Goal: Task Accomplishment & Management: Manage account settings

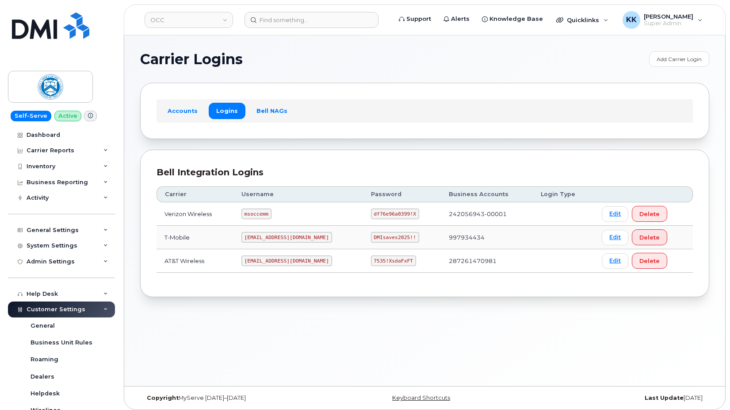
scroll to position [140, 0]
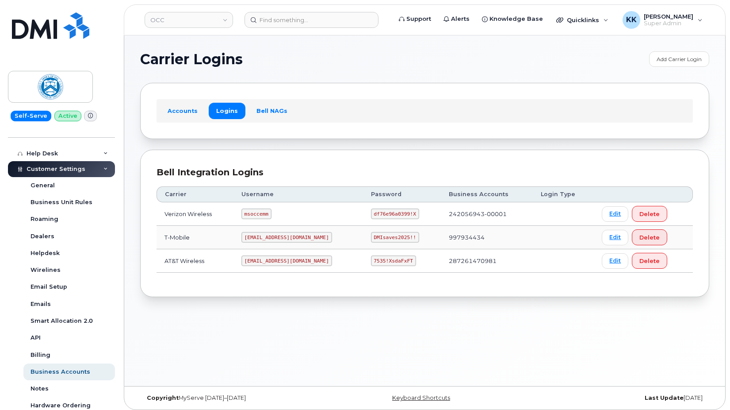
click at [265, 217] on code "msoccemm" at bounding box center [257, 213] width 30 height 11
copy code "msoccemm"
click at [371, 212] on code "df76e96a0399!X" at bounding box center [395, 213] width 48 height 11
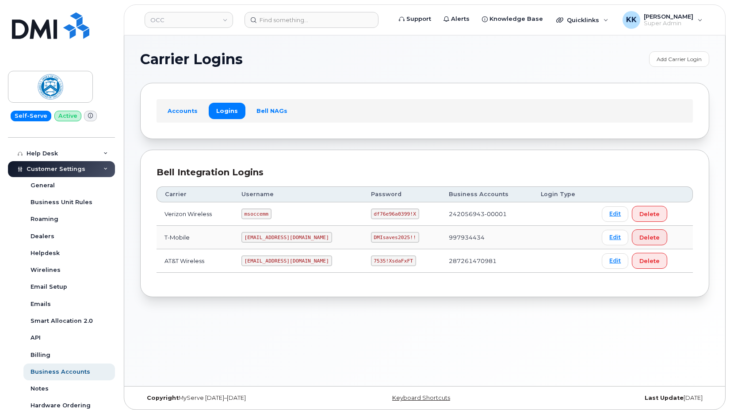
click at [371, 212] on code "df76e96a0399!X" at bounding box center [395, 213] width 48 height 11
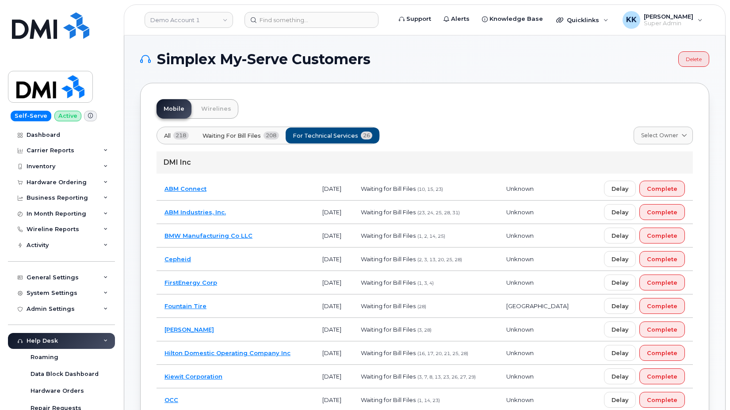
scroll to position [181, 0]
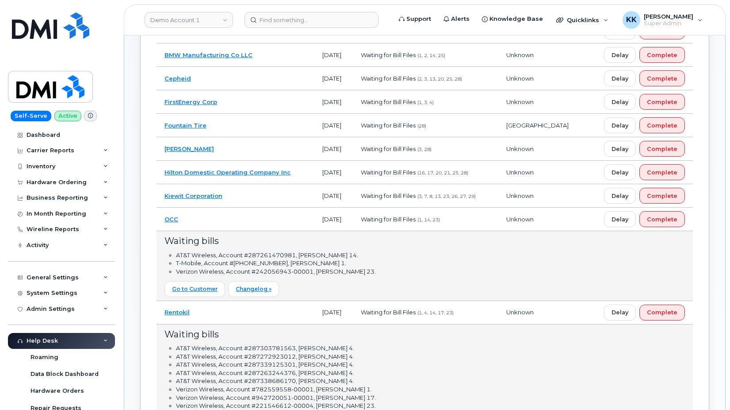
click at [282, 219] on td "OCC" at bounding box center [236, 218] width 158 height 23
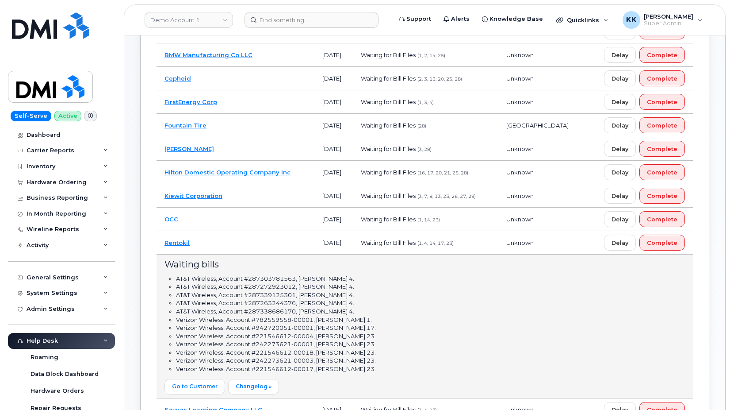
click at [272, 239] on td "Rentokil" at bounding box center [236, 242] width 158 height 23
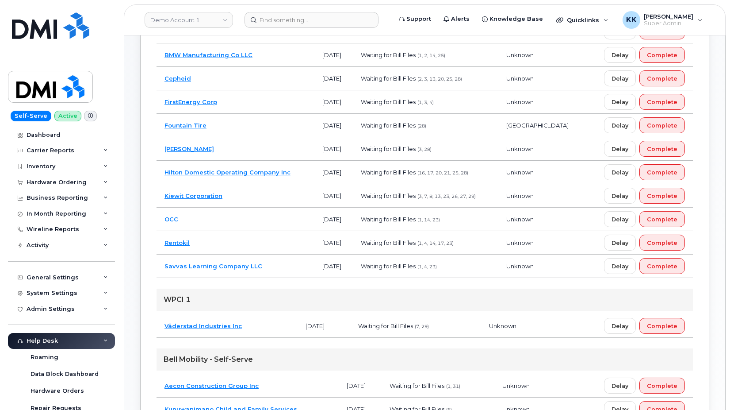
click at [272, 273] on td "Savvas Learning Company LLC" at bounding box center [236, 265] width 158 height 23
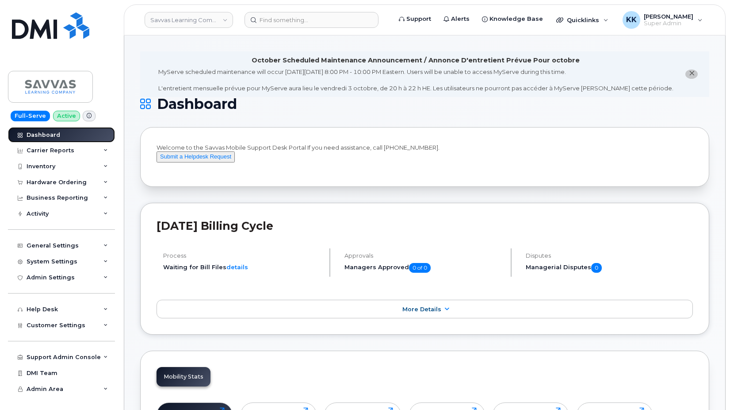
click at [59, 135] on link "Dashboard" at bounding box center [61, 135] width 107 height 16
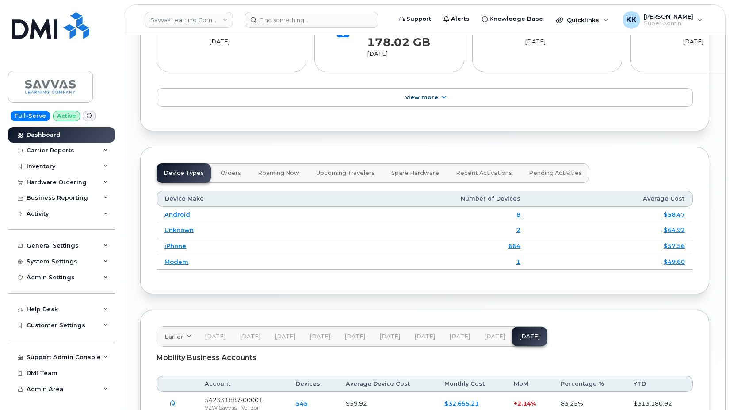
scroll to position [1259, 0]
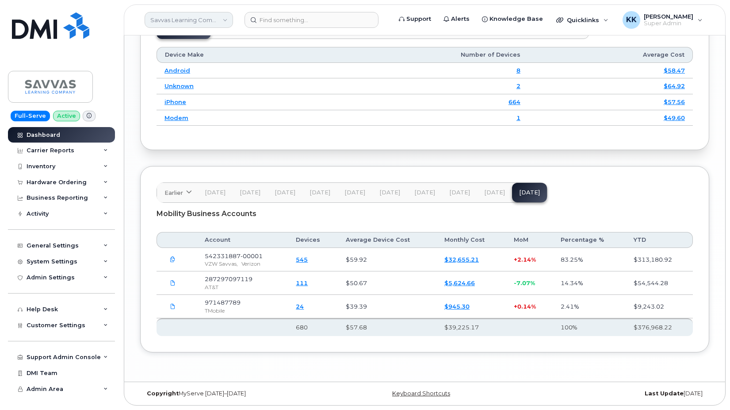
click at [189, 22] on link "Savvas Learning Company LLC" at bounding box center [189, 20] width 88 height 16
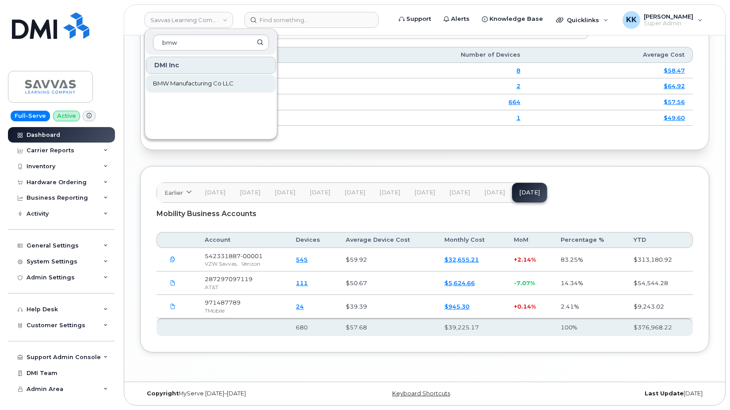
type input "bmw"
click at [183, 82] on span "BMW Manufacturing Co LLC" at bounding box center [193, 83] width 81 height 9
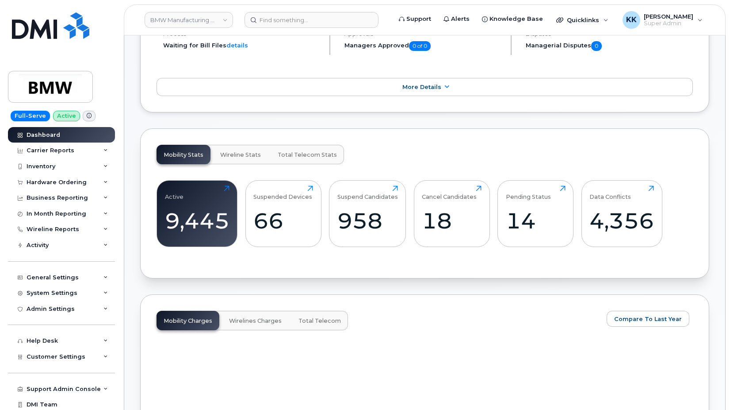
scroll to position [406, 0]
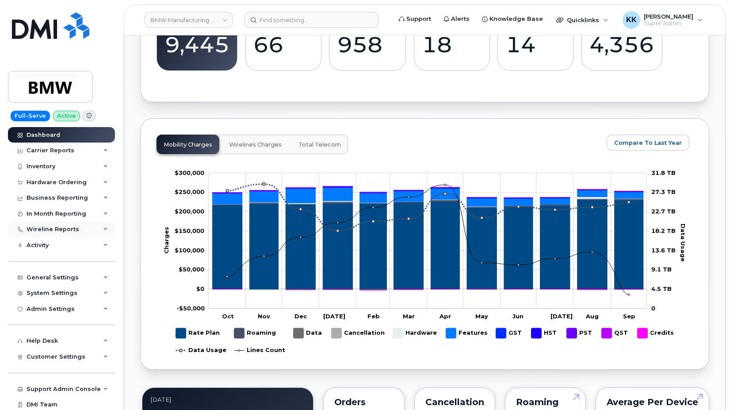
click at [46, 227] on div "Wireline Reports" at bounding box center [53, 229] width 53 height 7
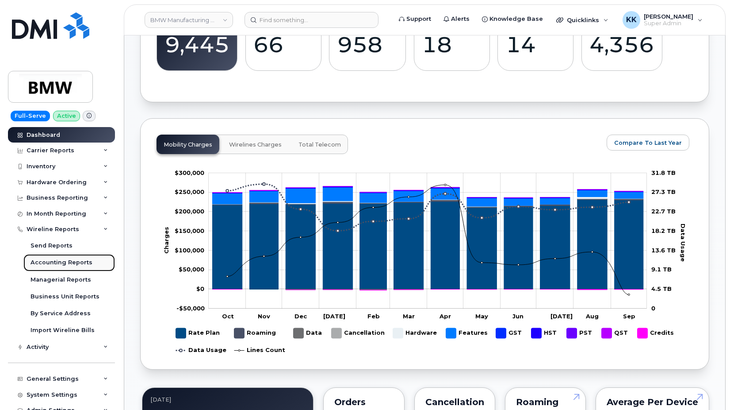
click at [48, 265] on div "Accounting Reports" at bounding box center [62, 262] width 62 height 8
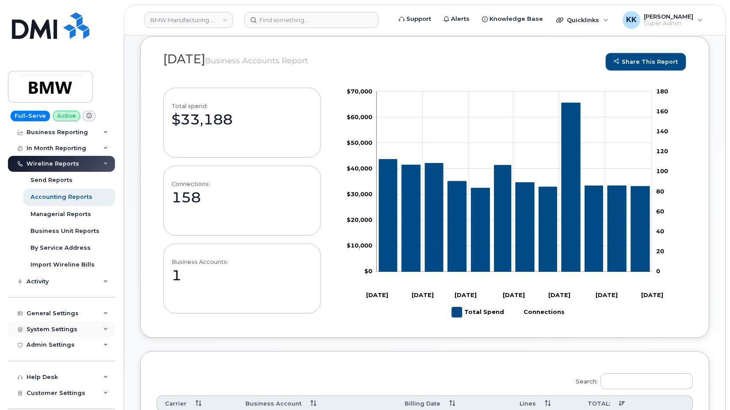
scroll to position [85, 0]
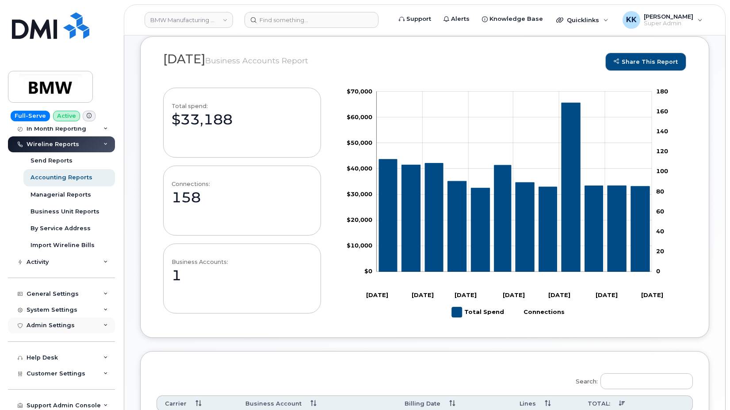
click at [61, 324] on div "Admin Settings" at bounding box center [51, 325] width 48 height 7
click at [50, 328] on div "Admin Settings" at bounding box center [51, 325] width 48 height 7
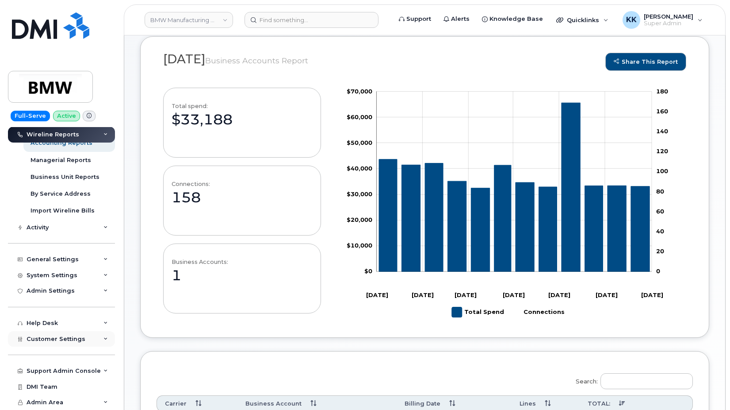
click at [53, 337] on span "Customer Settings" at bounding box center [56, 338] width 59 height 7
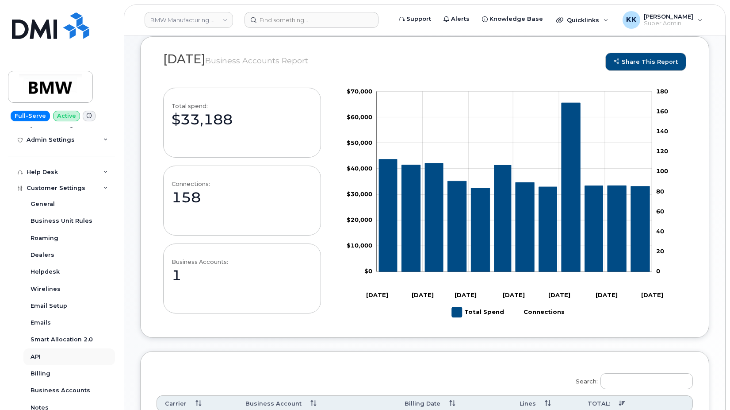
scroll to position [289, 0]
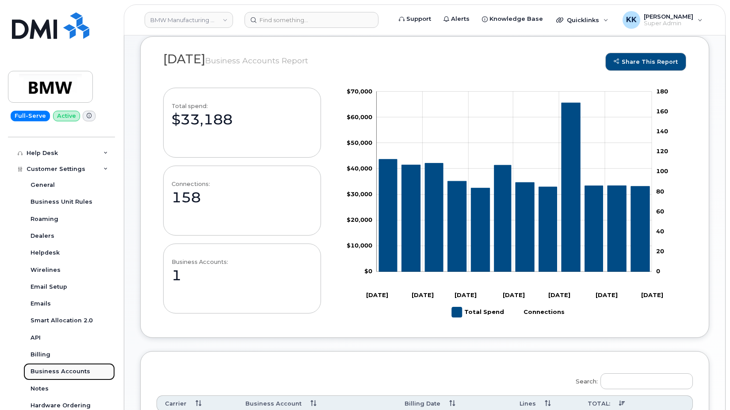
click at [55, 370] on div "Business Accounts" at bounding box center [61, 371] width 60 height 8
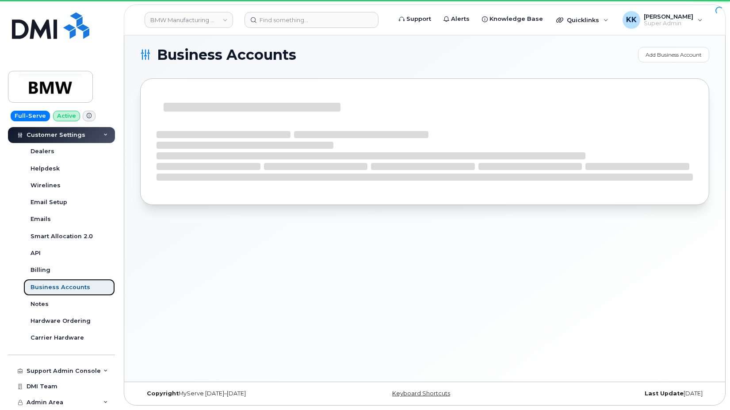
scroll to position [188, 0]
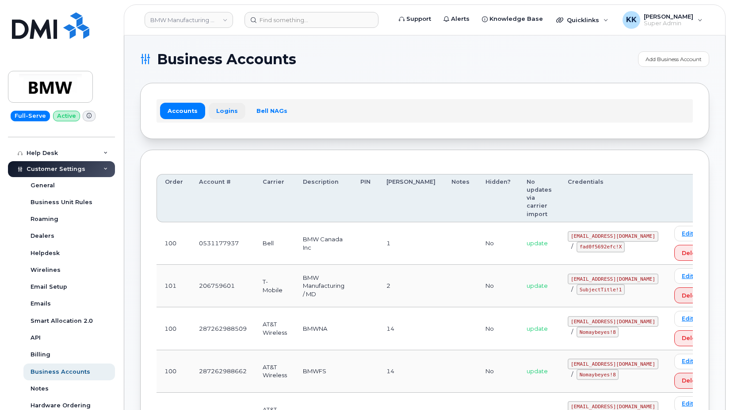
click at [228, 114] on link "Logins" at bounding box center [227, 111] width 37 height 16
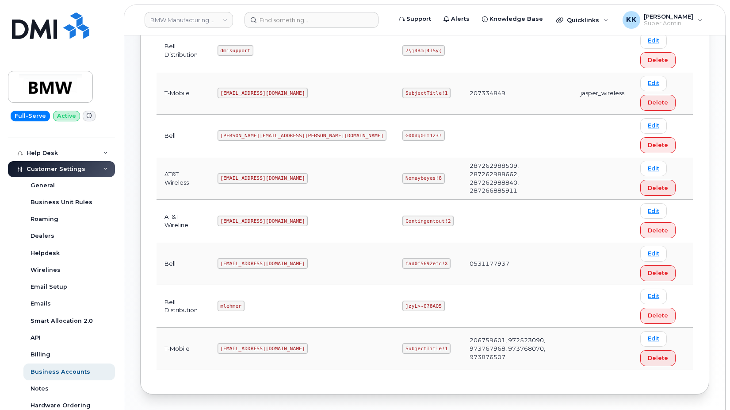
scroll to position [181, 0]
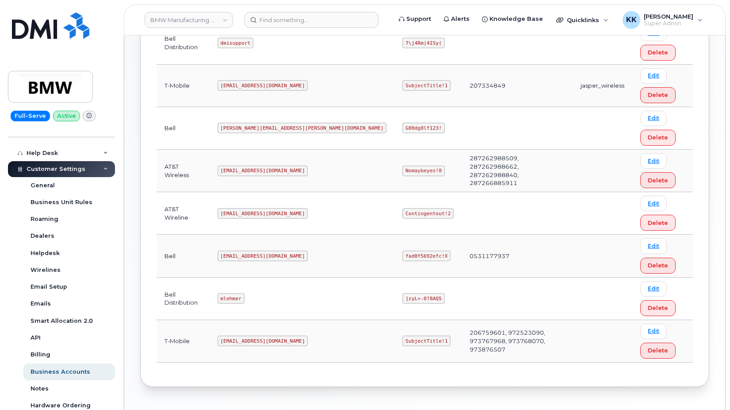
click at [252, 211] on code "wgeary@dminc.com" at bounding box center [263, 213] width 91 height 11
click at [403, 211] on code "Contingentout!2" at bounding box center [428, 213] width 51 height 11
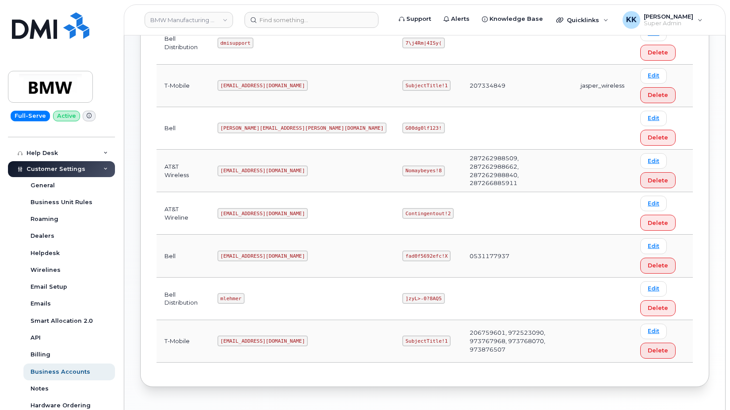
click at [403, 211] on code "Contingentout!2" at bounding box center [428, 213] width 51 height 11
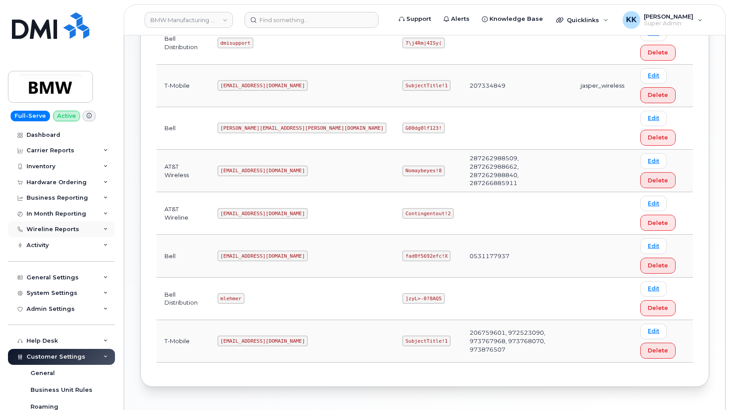
click at [46, 230] on div "Wireline Reports" at bounding box center [53, 229] width 53 height 7
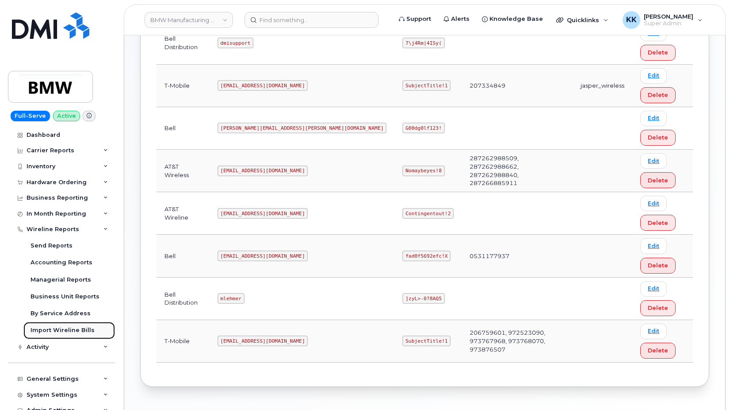
click at [52, 327] on div "Import Wireline Bills" at bounding box center [63, 330] width 64 height 8
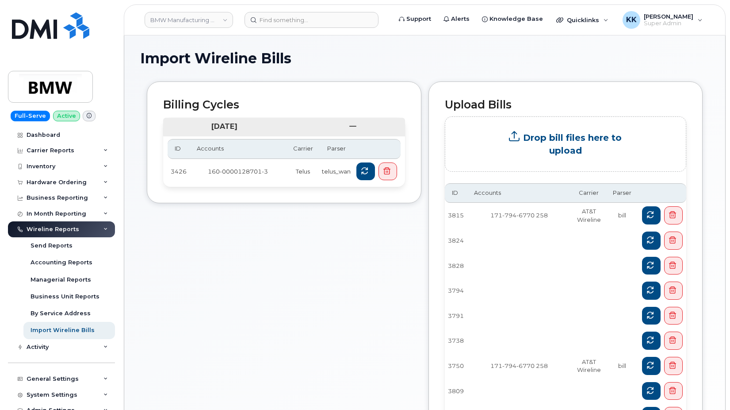
click at [40, 229] on div "Wireline Reports" at bounding box center [53, 229] width 53 height 7
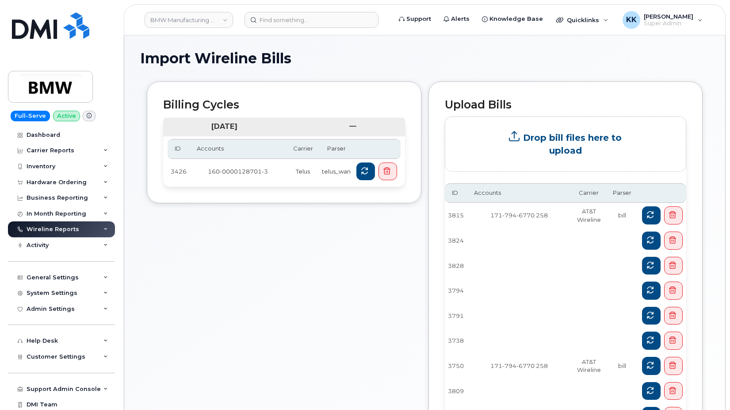
click at [40, 229] on div "Wireline Reports" at bounding box center [53, 229] width 53 height 7
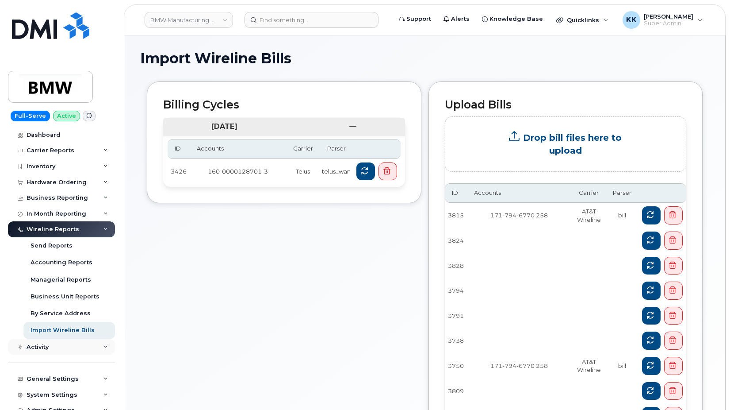
click at [43, 350] on div "Activity" at bounding box center [61, 347] width 107 height 16
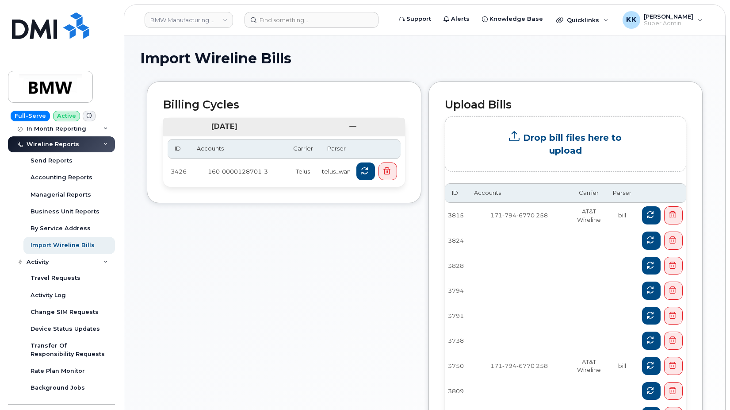
scroll to position [42, 0]
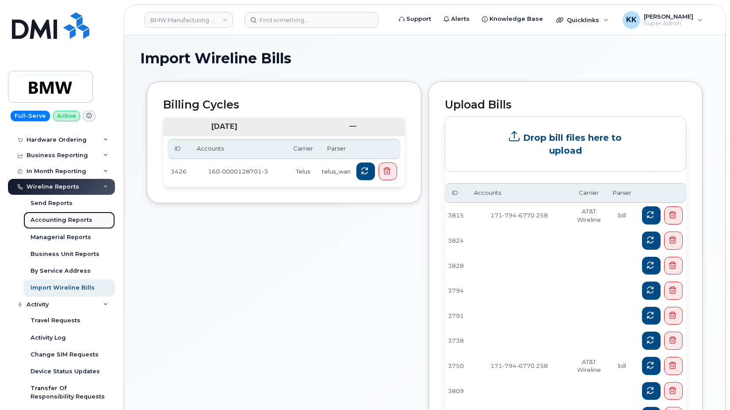
click at [40, 223] on div "Accounting Reports" at bounding box center [62, 220] width 62 height 8
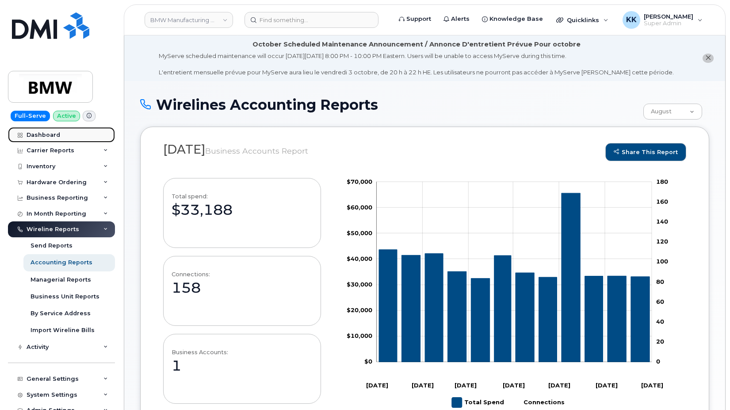
click at [34, 136] on div "Dashboard" at bounding box center [44, 134] width 34 height 7
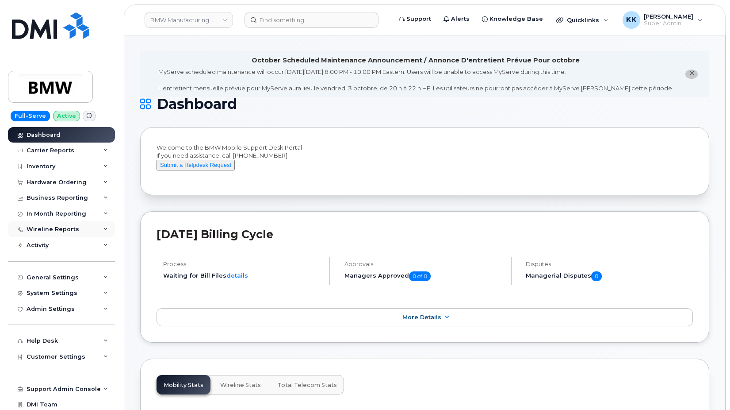
click at [42, 229] on div "Wireline Reports" at bounding box center [53, 229] width 53 height 7
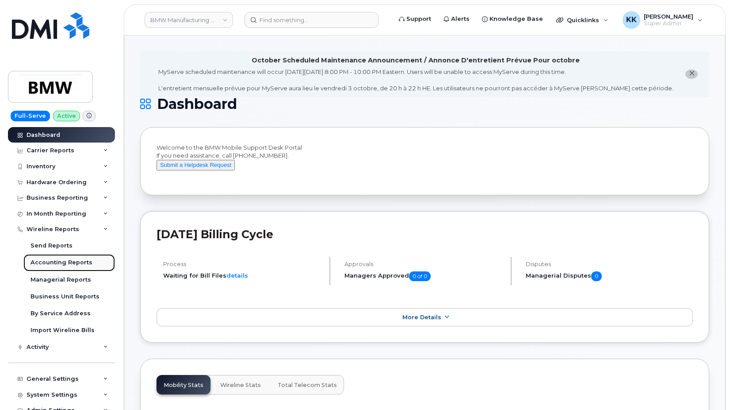
click at [54, 264] on div "Accounting Reports" at bounding box center [62, 262] width 62 height 8
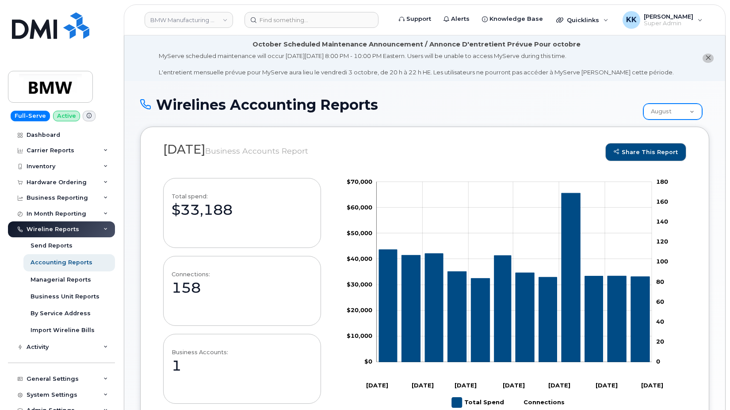
click at [644, 104] on select "August July June May April March February January December November October Sep…" at bounding box center [673, 112] width 59 height 16
click at [553, 129] on div "August 2025 Business Accounts Report share this report Total spend: $33,188 Con…" at bounding box center [424, 277] width 569 height 301
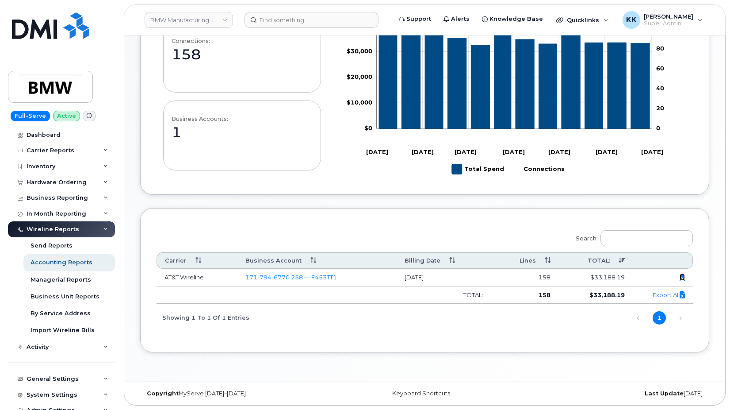
click at [682, 277] on icon at bounding box center [682, 277] width 5 height 0
click at [78, 332] on div "Import Wireline Bills" at bounding box center [63, 330] width 64 height 8
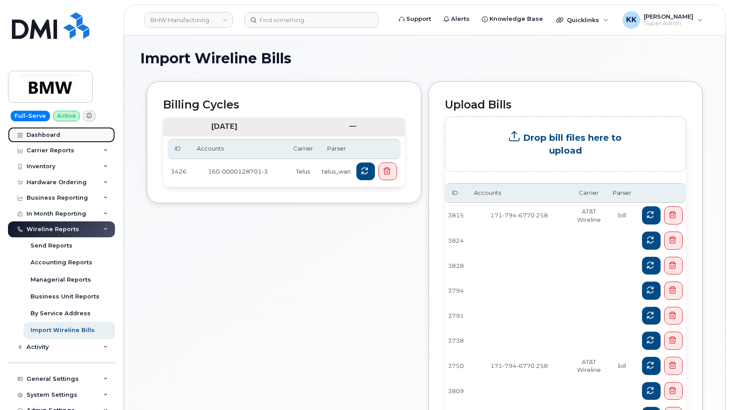
click at [54, 132] on div "Dashboard" at bounding box center [44, 134] width 34 height 7
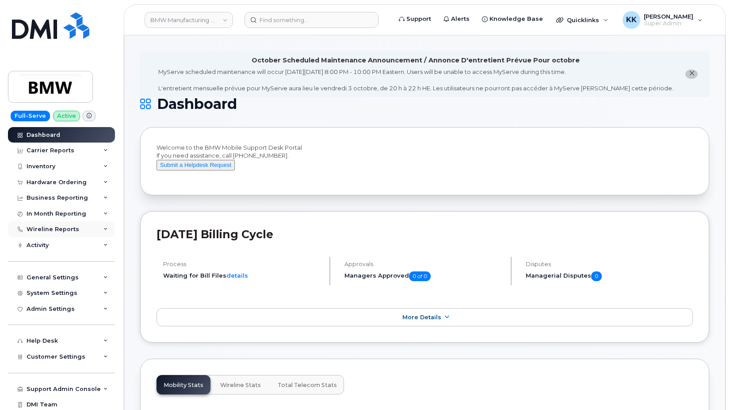
click at [52, 231] on div "Wireline Reports" at bounding box center [53, 229] width 53 height 7
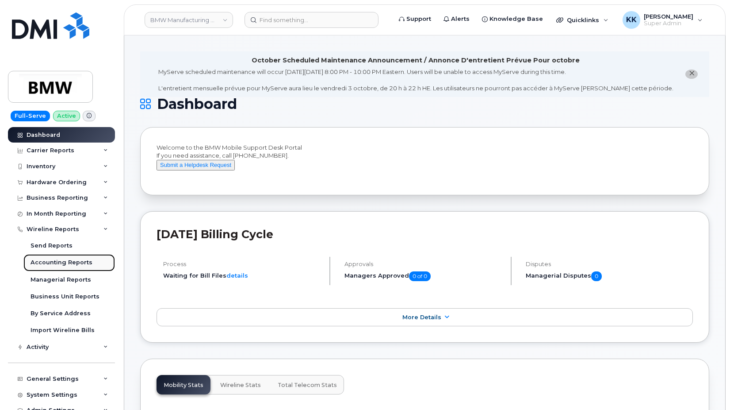
click at [63, 266] on div "Accounting Reports" at bounding box center [62, 262] width 62 height 8
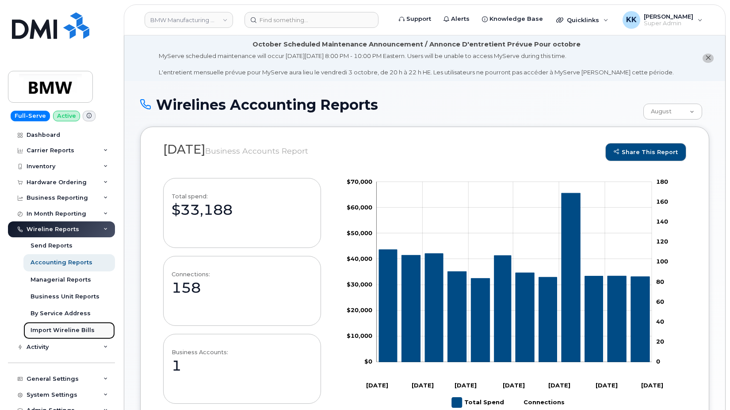
click at [54, 329] on div "Import Wireline Bills" at bounding box center [63, 330] width 64 height 8
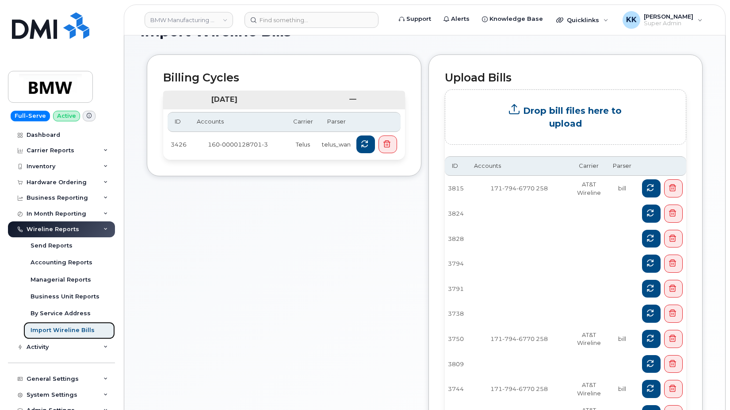
scroll to position [45, 0]
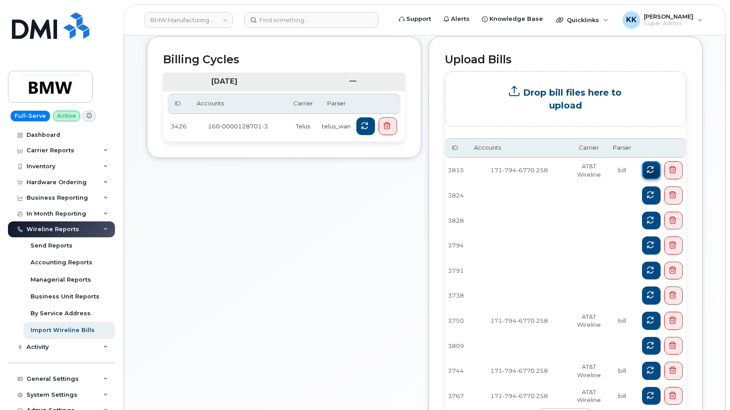
click at [646, 169] on button at bounding box center [651, 170] width 19 height 18
click at [646, 168] on button at bounding box center [651, 170] width 19 height 18
click at [648, 172] on icon at bounding box center [650, 169] width 7 height 7
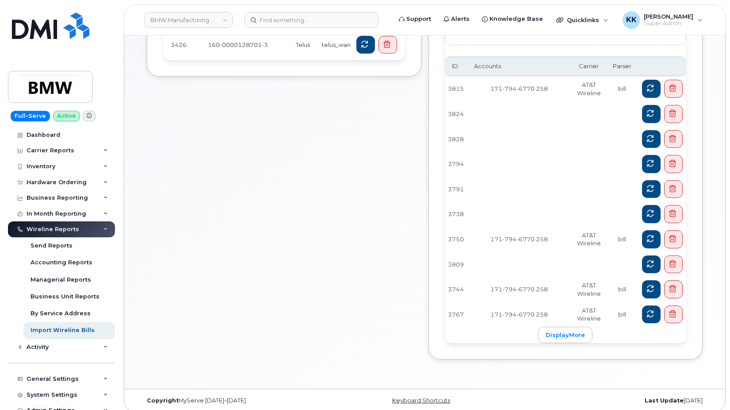
scroll to position [128, 0]
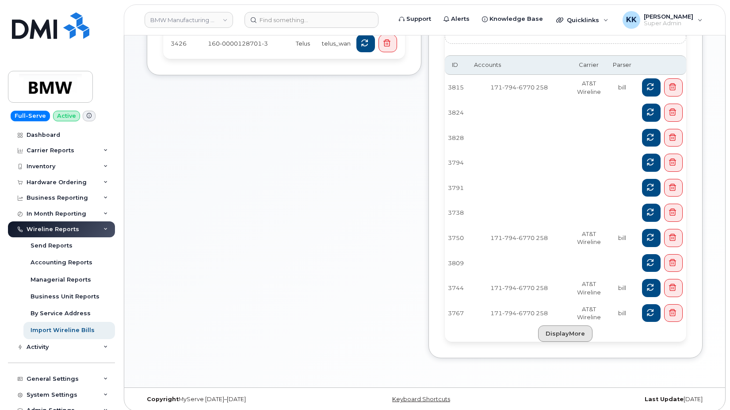
click at [561, 328] on link "displayMore" at bounding box center [565, 333] width 54 height 16
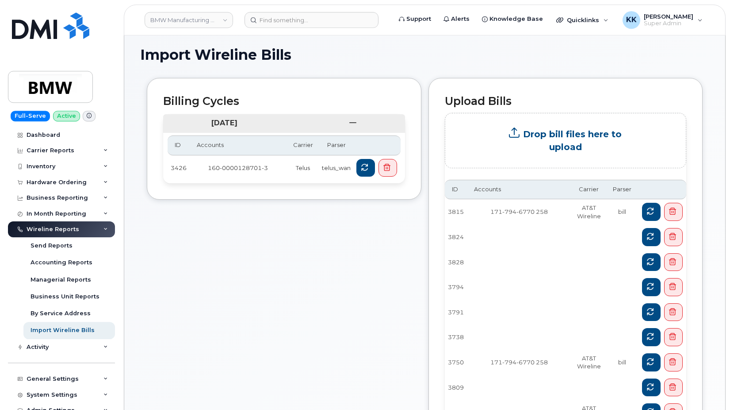
scroll to position [0, 0]
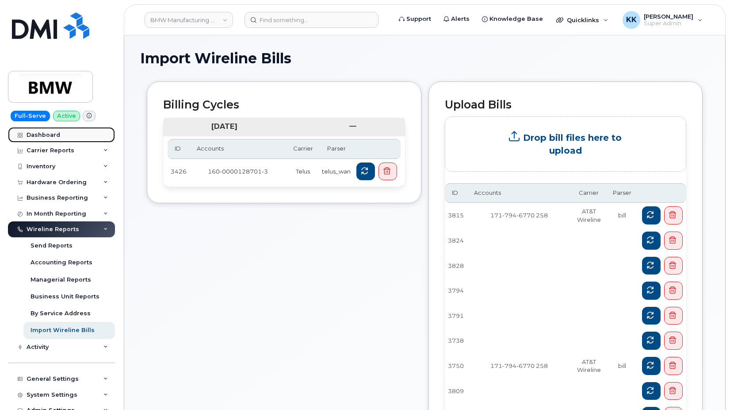
click at [38, 134] on div "Dashboard" at bounding box center [44, 134] width 34 height 7
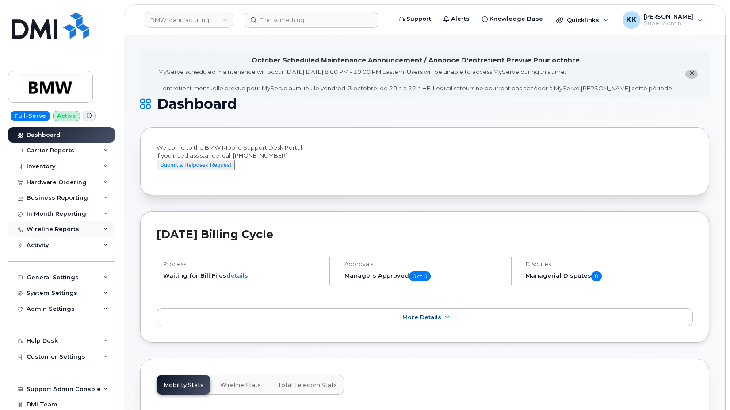
click at [63, 231] on div "Wireline Reports" at bounding box center [53, 229] width 53 height 7
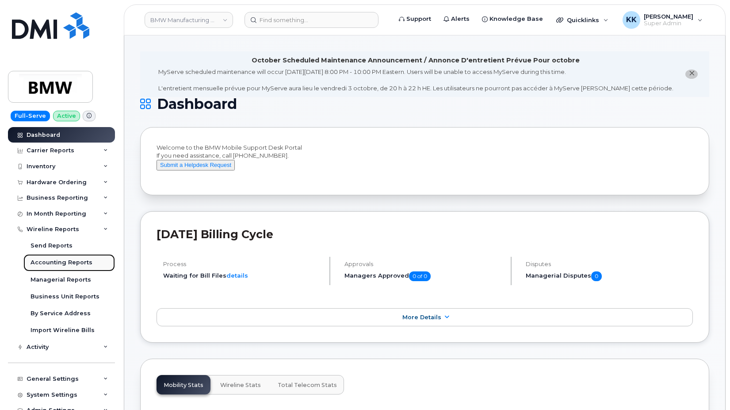
click at [56, 264] on div "Accounting Reports" at bounding box center [62, 262] width 62 height 8
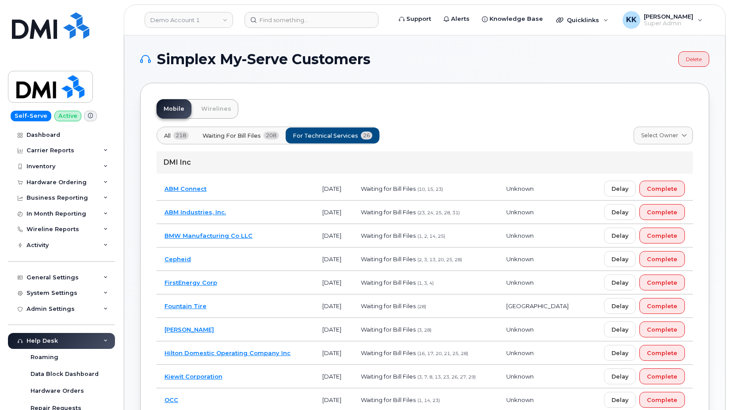
click at [244, 213] on td "ABM Industries, Inc." at bounding box center [236, 211] width 158 height 23
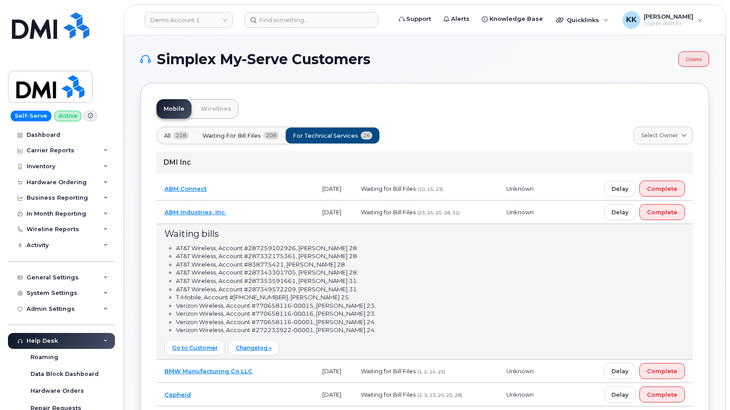
click at [257, 210] on td "ABM Industries, Inc." at bounding box center [236, 211] width 158 height 23
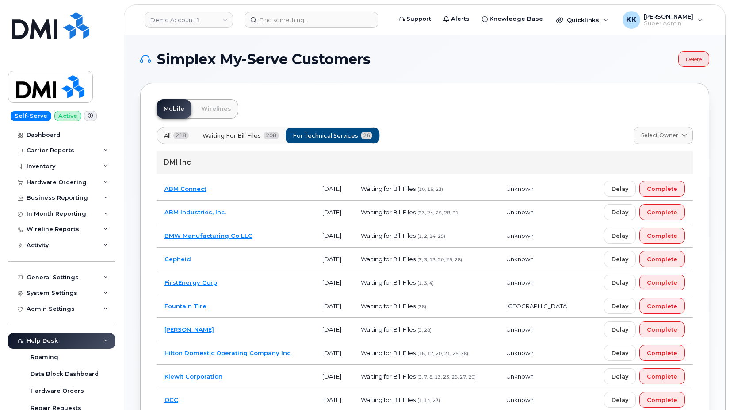
click at [246, 186] on td "ABM Connect" at bounding box center [236, 188] width 158 height 23
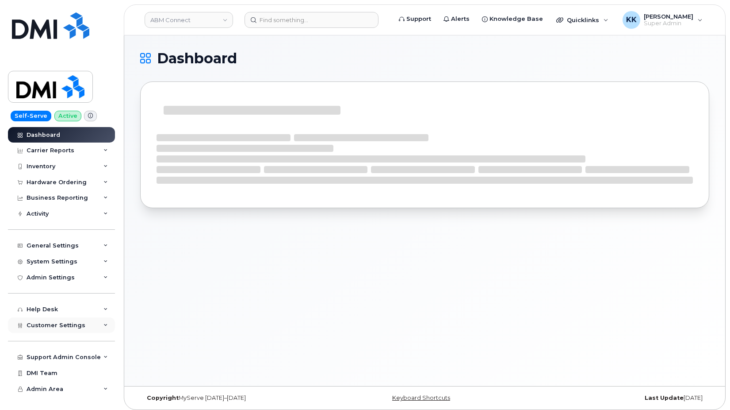
click at [60, 330] on div "Customer Settings" at bounding box center [61, 325] width 107 height 16
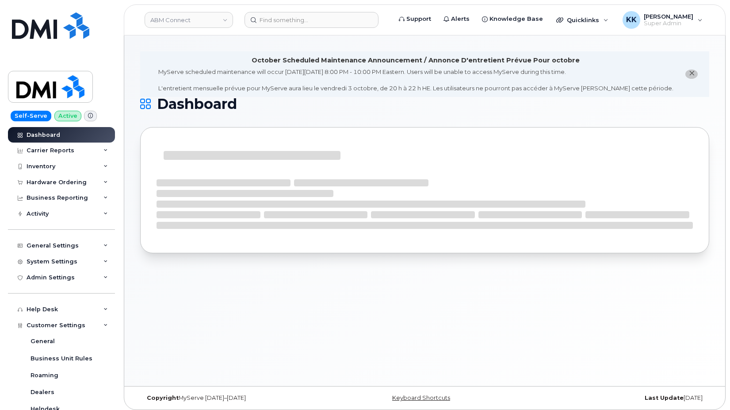
scroll to position [170, 0]
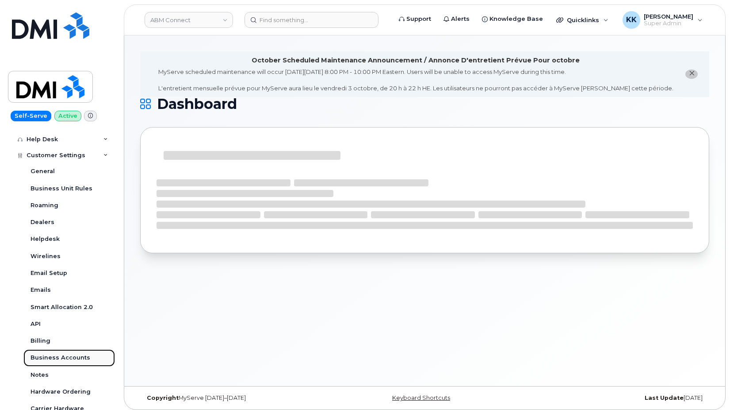
click at [68, 357] on div "Business Accounts" at bounding box center [61, 357] width 60 height 8
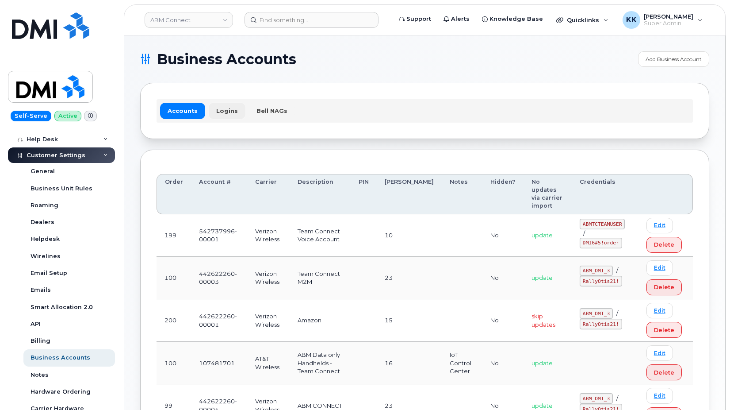
click at [222, 111] on link "Logins" at bounding box center [227, 111] width 37 height 16
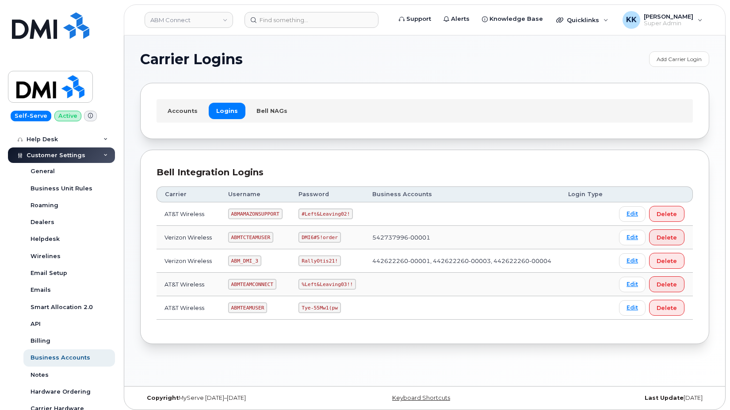
click at [229, 246] on td "ABMTCTEAMUSER" at bounding box center [255, 237] width 71 height 23
click at [181, 117] on div "Accounts Logins Bell NAGs" at bounding box center [425, 110] width 537 height 23
click at [181, 117] on link "Accounts" at bounding box center [182, 111] width 45 height 16
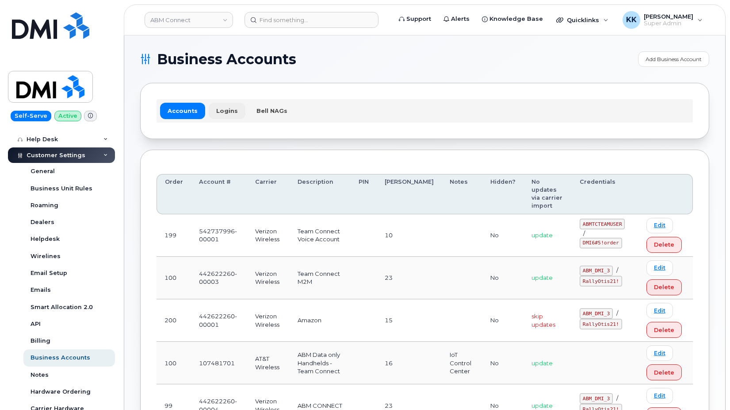
click at [221, 115] on link "Logins" at bounding box center [227, 111] width 37 height 16
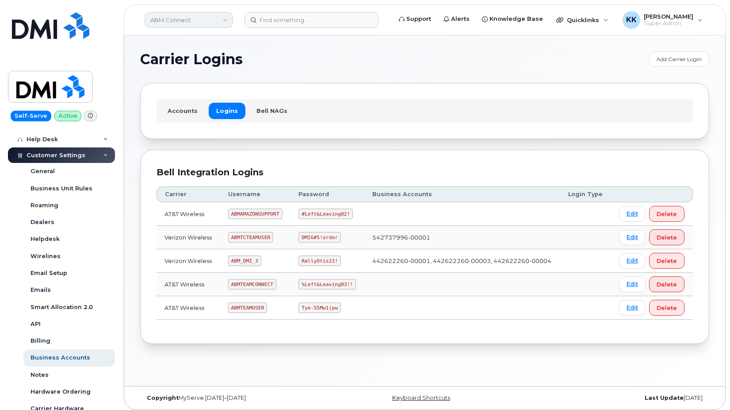
click at [195, 24] on link "ABM Connect" at bounding box center [189, 20] width 88 height 16
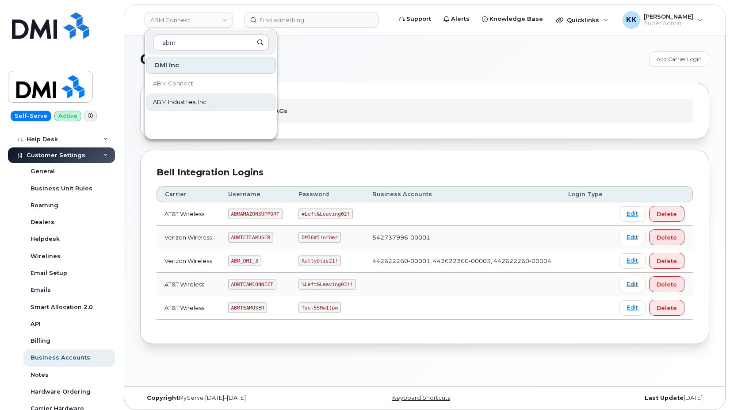
type input "abm"
click at [201, 102] on span "ABM Industries, Inc." at bounding box center [180, 102] width 55 height 9
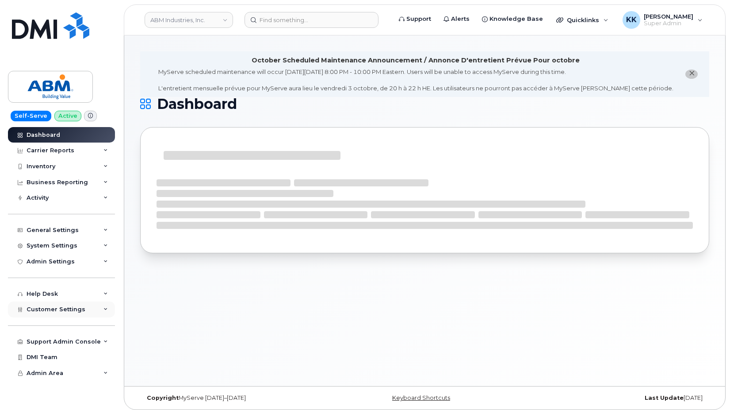
click at [50, 315] on div "Customer Settings" at bounding box center [61, 309] width 107 height 16
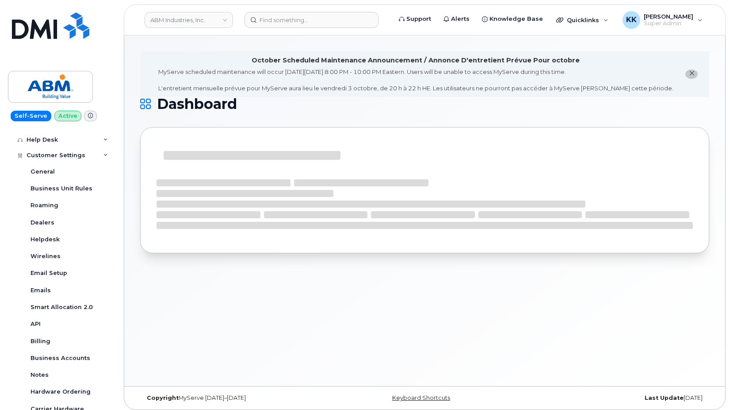
scroll to position [212, 0]
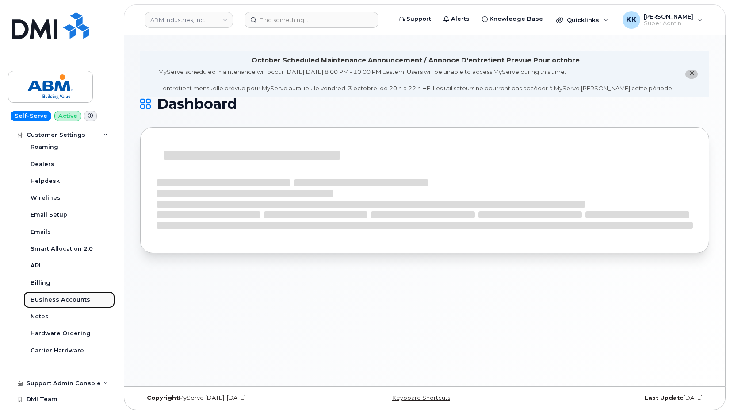
click at [61, 299] on div "Business Accounts" at bounding box center [61, 300] width 60 height 8
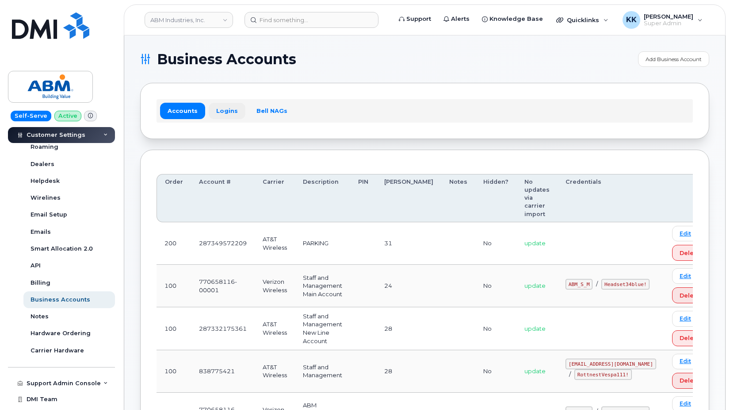
click at [229, 113] on link "Logins" at bounding box center [227, 111] width 37 height 16
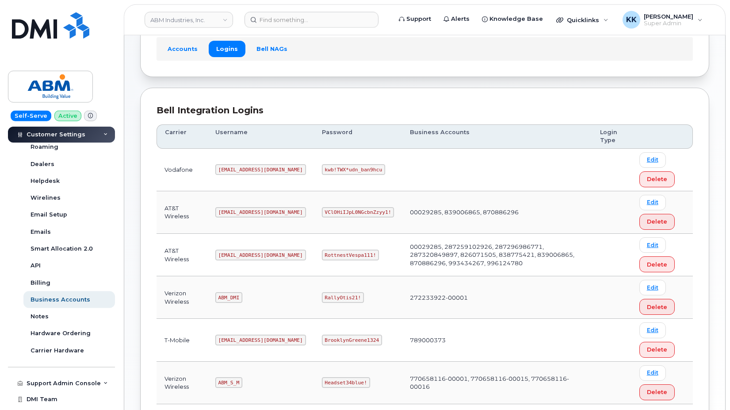
scroll to position [132, 0]
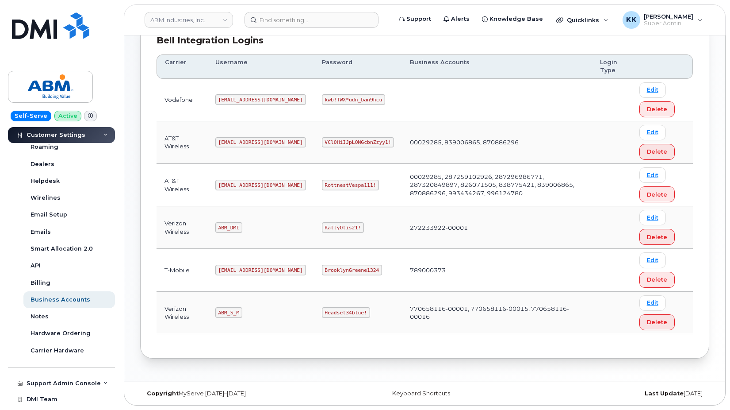
click at [225, 317] on code "ABM_S_M" at bounding box center [228, 312] width 27 height 11
click at [228, 229] on code "ABM_DMI" at bounding box center [228, 227] width 27 height 11
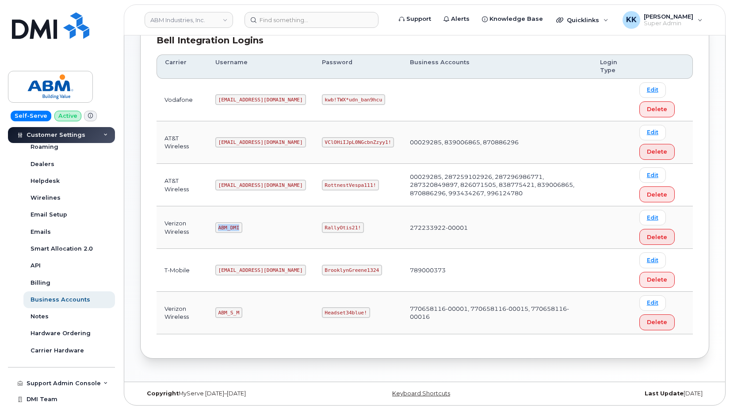
copy code "ABM_DMI"
click at [322, 230] on code "RallyOtis21!" at bounding box center [343, 227] width 42 height 11
click at [247, 274] on code "[EMAIL_ADDRESS][DOMAIN_NAME]" at bounding box center [260, 270] width 91 height 11
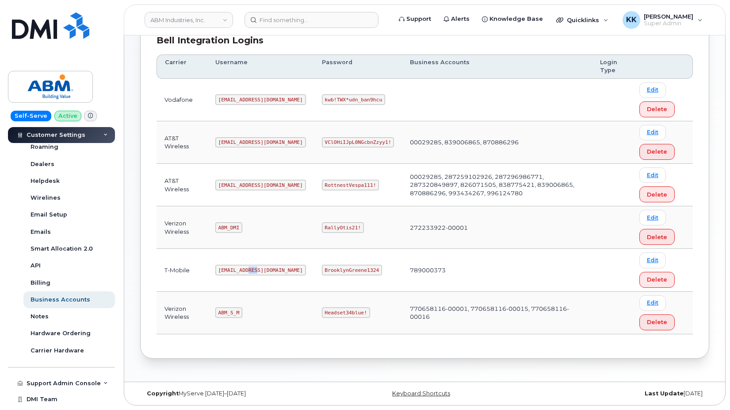
click at [247, 274] on code "[EMAIL_ADDRESS][DOMAIN_NAME]" at bounding box center [260, 270] width 91 height 11
click at [322, 271] on code "BrooklynGreene1324" at bounding box center [352, 270] width 60 height 11
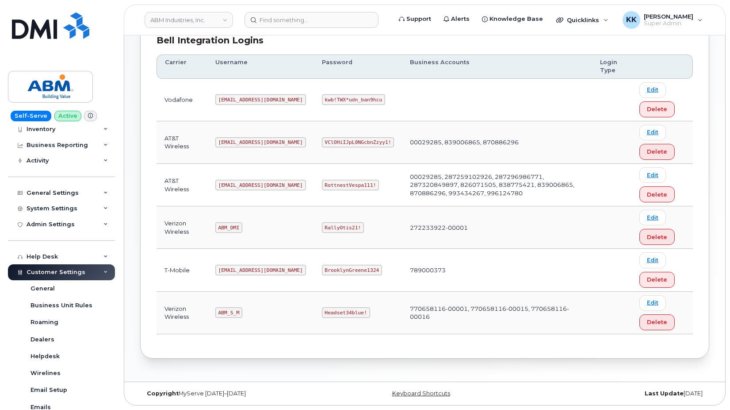
scroll to position [0, 0]
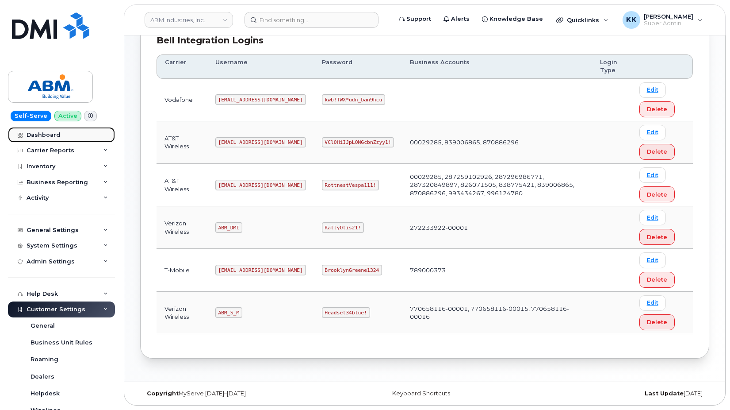
click at [47, 136] on div "Dashboard" at bounding box center [44, 134] width 34 height 7
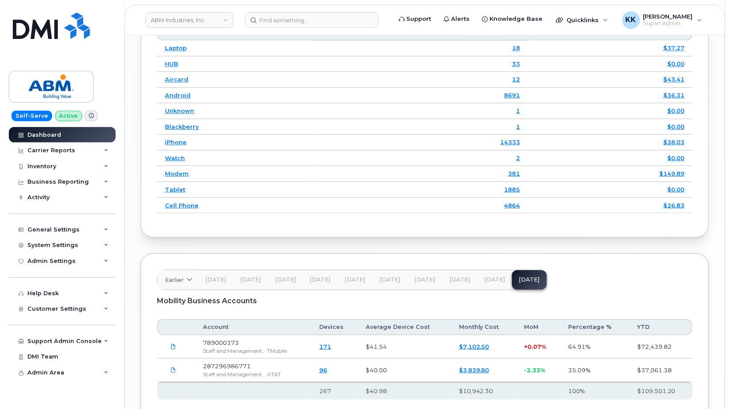
scroll to position [1444, 0]
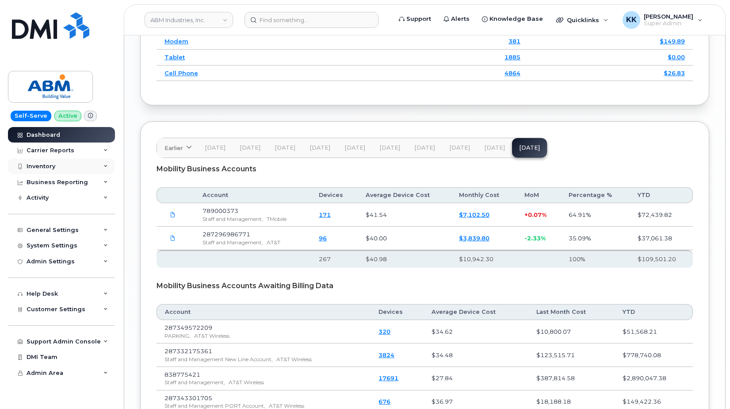
click at [54, 165] on div "Inventory" at bounding box center [41, 166] width 29 height 7
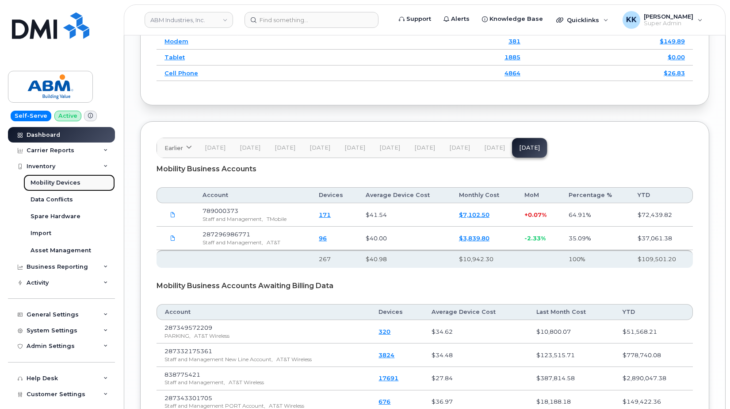
click at [55, 183] on div "Mobility Devices" at bounding box center [56, 183] width 50 height 8
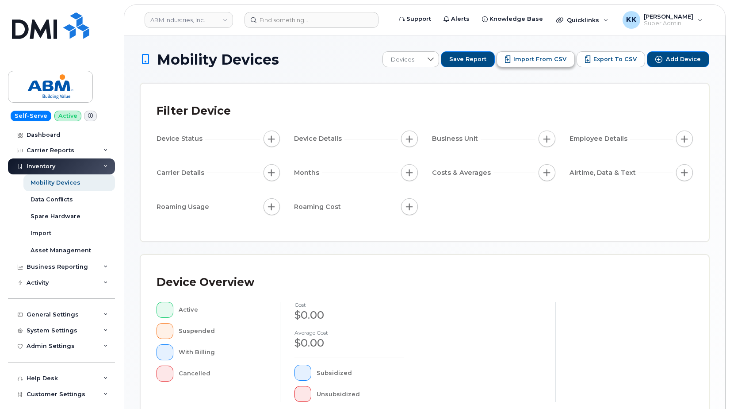
click at [545, 62] on span "Import from CSV" at bounding box center [540, 59] width 53 height 8
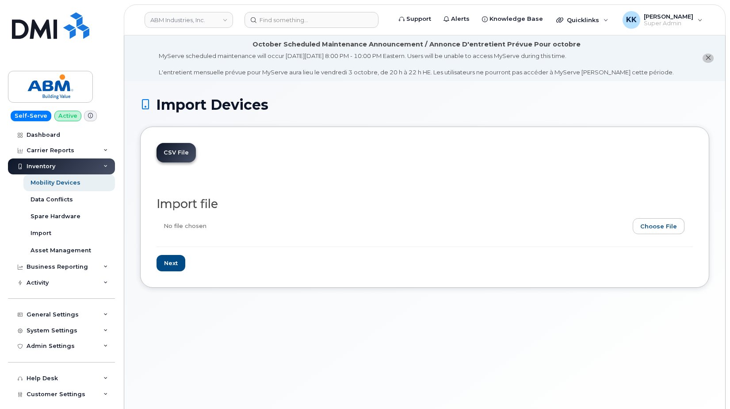
click at [660, 226] on input "file" at bounding box center [422, 228] width 530 height 20
type input "C:\fakepath\ABM T-Mobile Inventory [DATE].csv"
click at [181, 270] on input "Next" at bounding box center [171, 263] width 29 height 16
type input "Loading..."
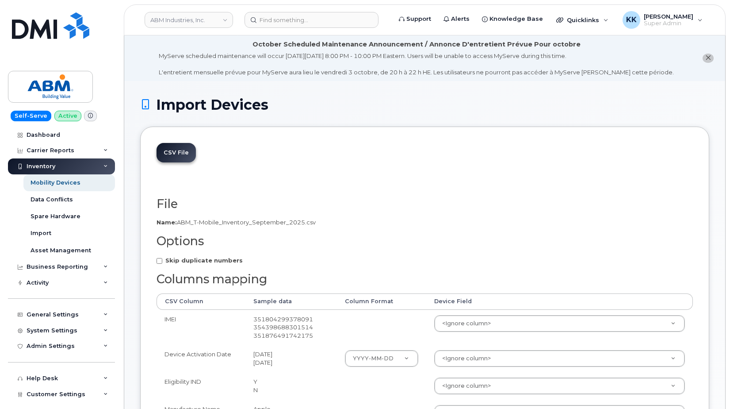
click at [208, 261] on strong "Skip duplicate numbers" at bounding box center [203, 260] width 77 height 7
click at [162, 261] on input "Skip duplicate numbers" at bounding box center [160, 261] width 6 height 6
checkbox input "true"
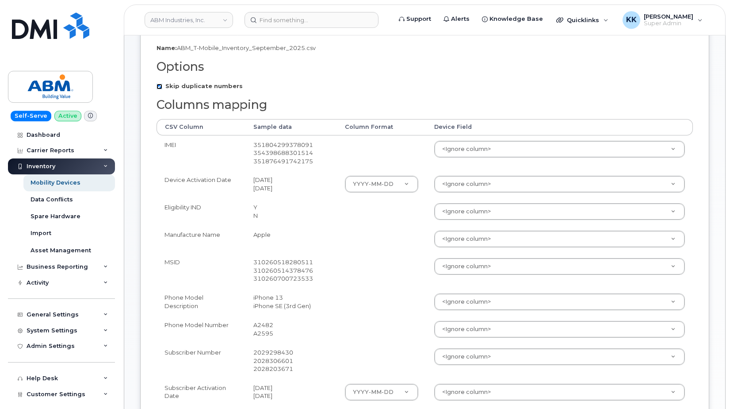
scroll to position [181, 0]
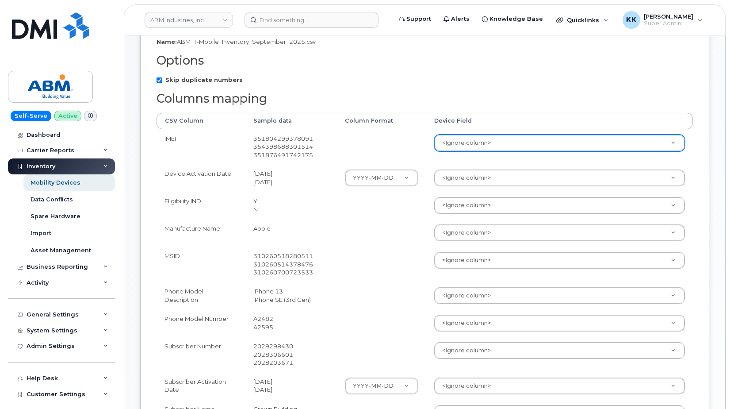
click at [450, 148] on body "ABM Industries, Inc. Support Alerts Knowledge Base Quicklinks Suspend / Cancel …" at bounding box center [365, 307] width 730 height 976
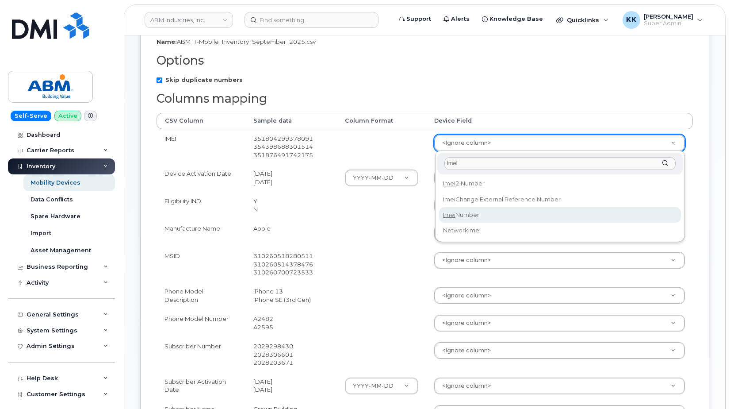
type input "imei"
select select "imei_number"
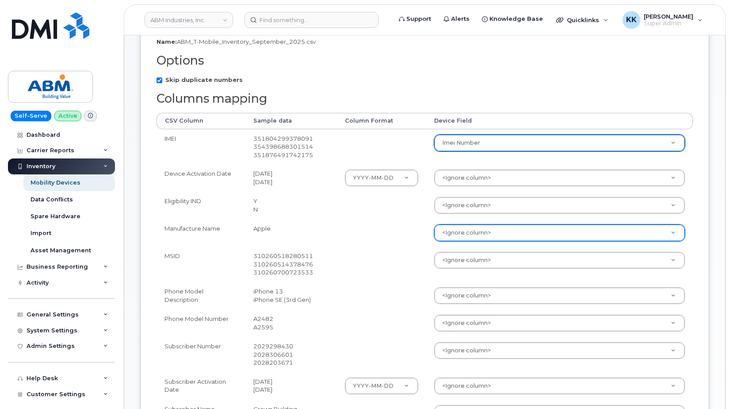
click at [497, 235] on body "ABM Industries, Inc. Support Alerts Knowledge Base Quicklinks Suspend / Cancel …" at bounding box center [365, 307] width 730 height 976
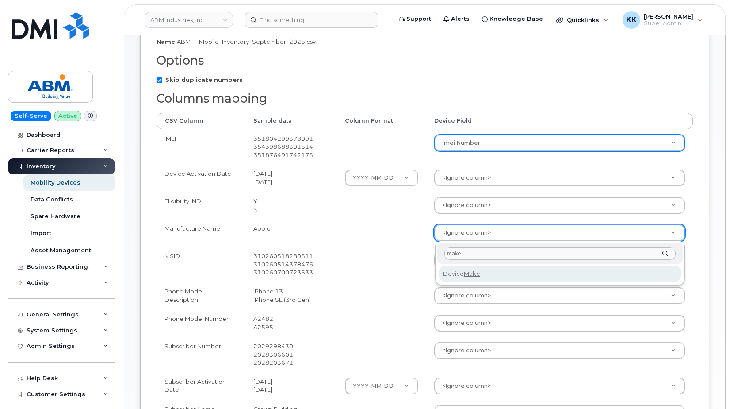
type input "make"
select select "device_make_id"
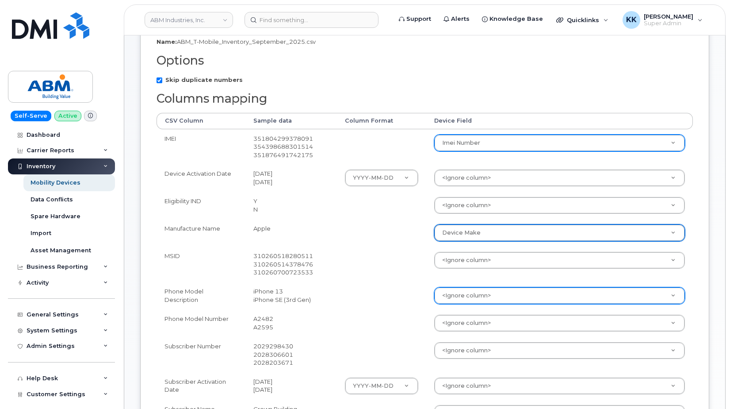
click at [445, 296] on body "ABM Industries, Inc. Support Alerts Knowledge Base Quicklinks Suspend / Cancel …" at bounding box center [365, 307] width 730 height 976
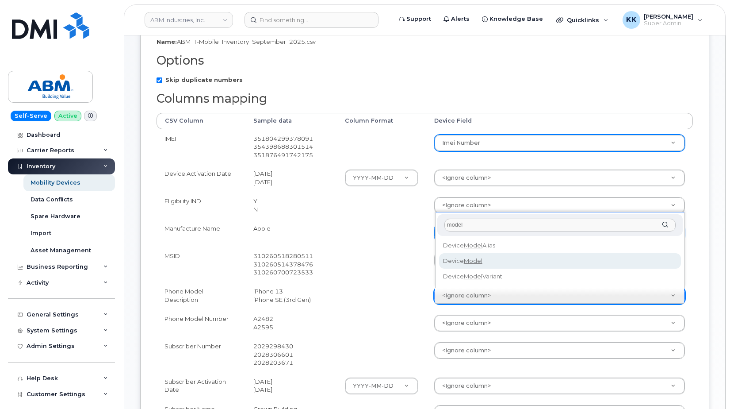
type input "model"
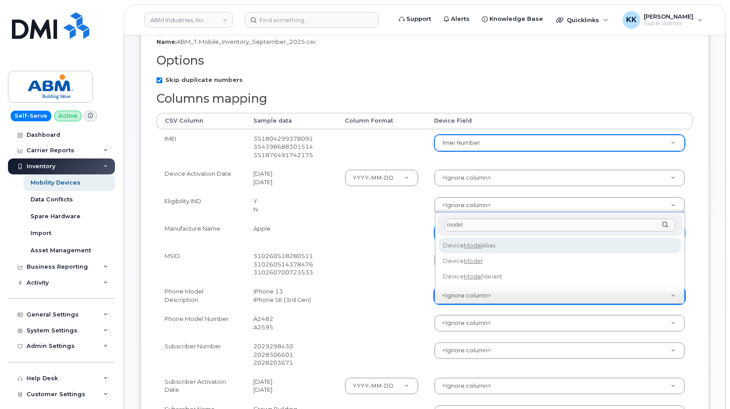
select select "device_model_alias"
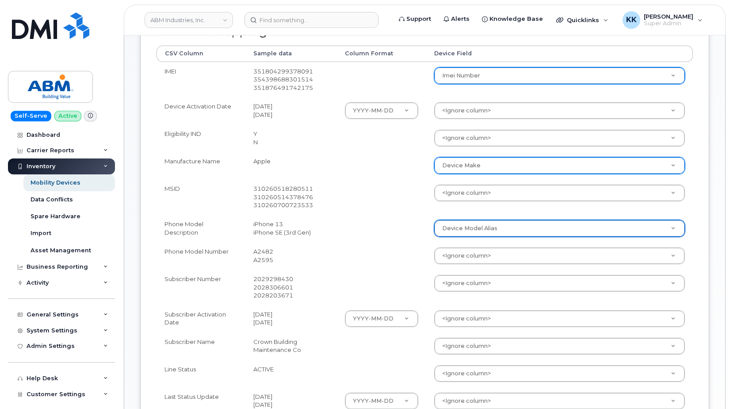
scroll to position [271, 0]
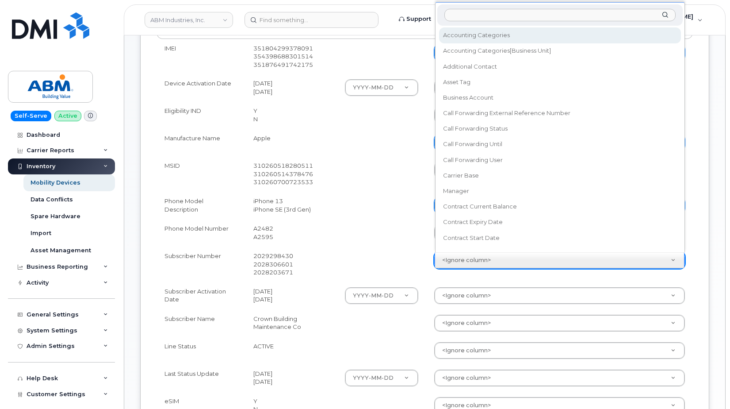
click at [467, 262] on body "ABM Industries, Inc. Support Alerts Knowledge Base Quicklinks Suspend / Cancel …" at bounding box center [365, 217] width 730 height 976
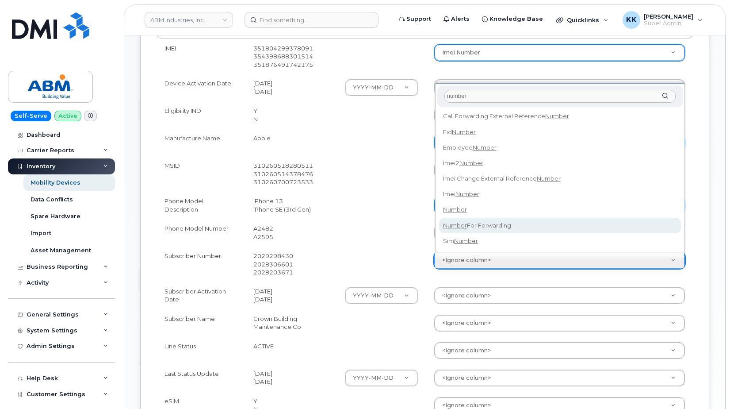
type input "number"
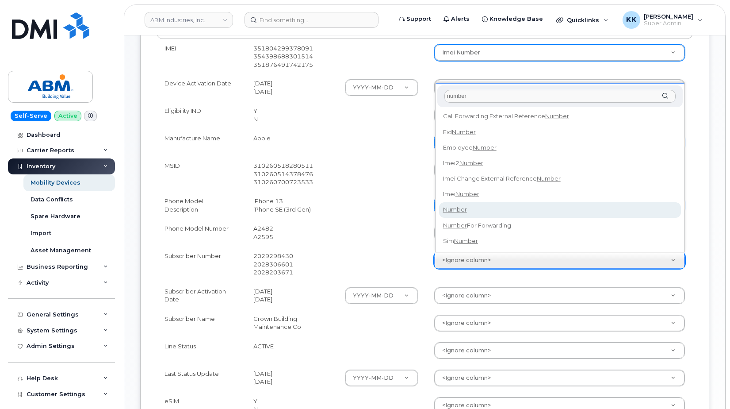
select select "number"
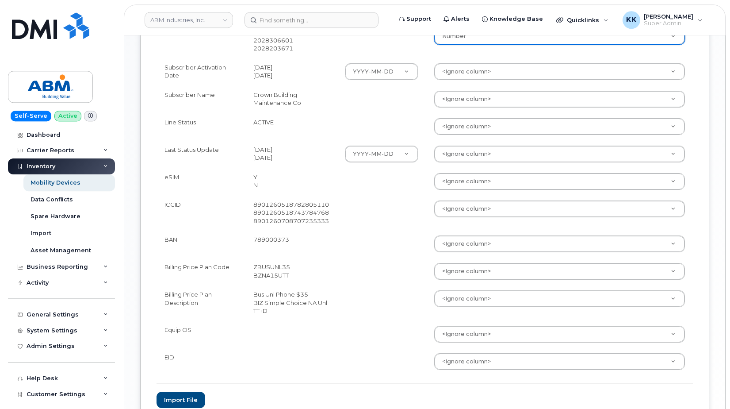
scroll to position [496, 0]
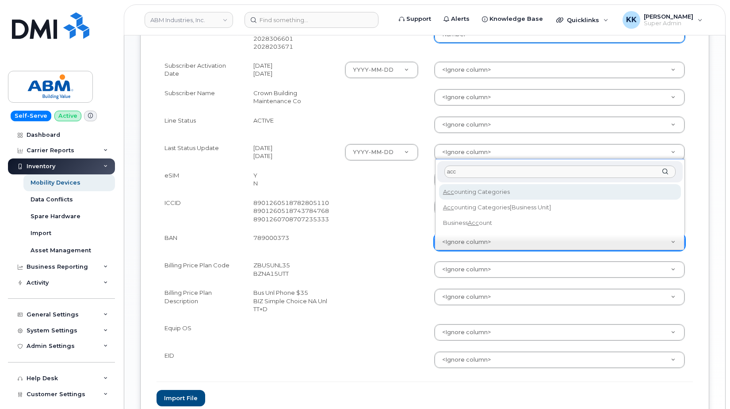
type input "acc"
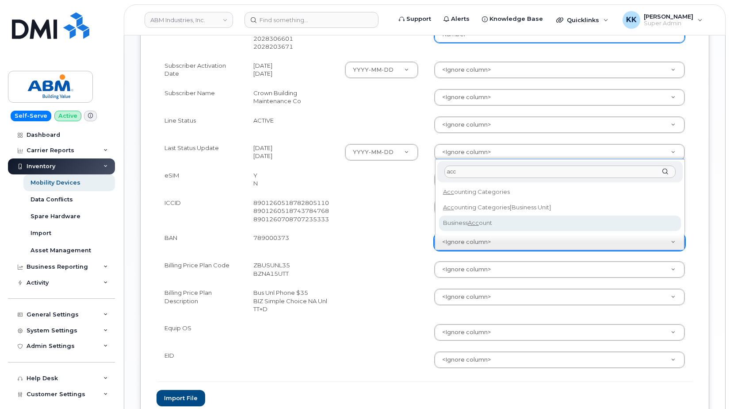
select select "business_account_id"
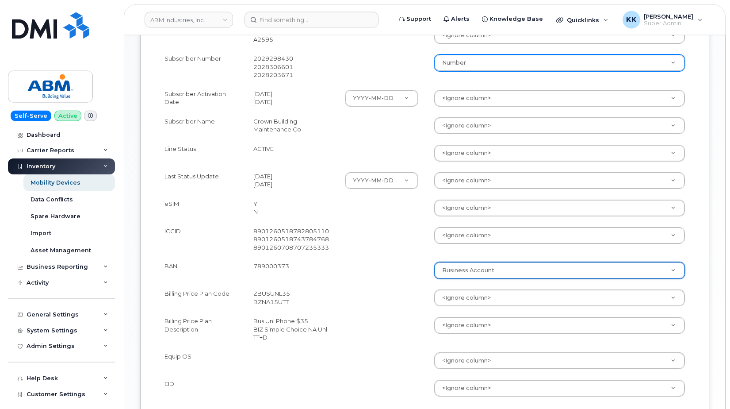
scroll to position [451, 0]
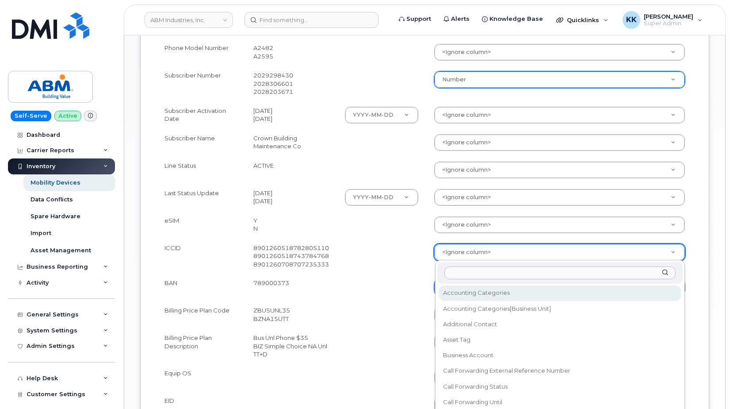
click at [464, 254] on body "ABM Industries, Inc. Support Alerts Knowledge Base Quicklinks Suspend / Cancel …" at bounding box center [365, 37] width 730 height 976
type input "sim"
select select "sim_number"
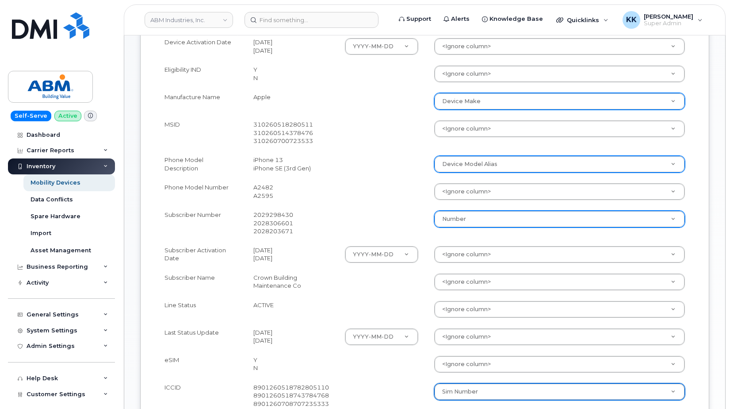
scroll to position [271, 0]
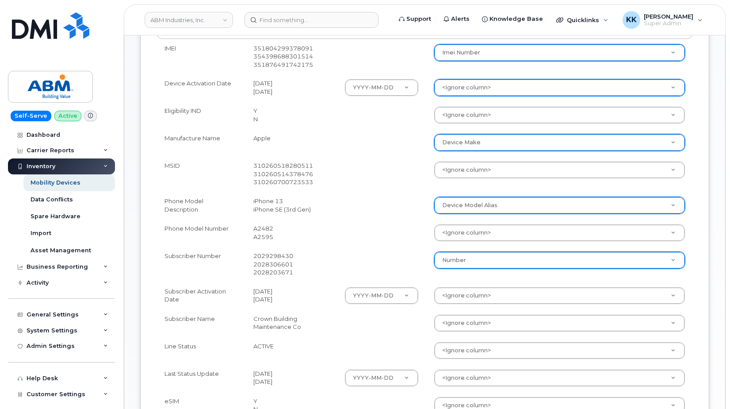
click at [457, 90] on body "ABM Industries, Inc. Support Alerts Knowledge Base Quicklinks Suspend / Cancel …" at bounding box center [365, 217] width 730 height 976
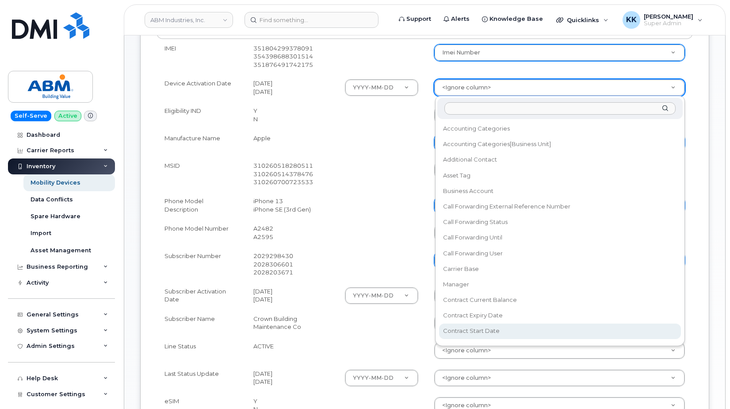
select select "contract_start_date"
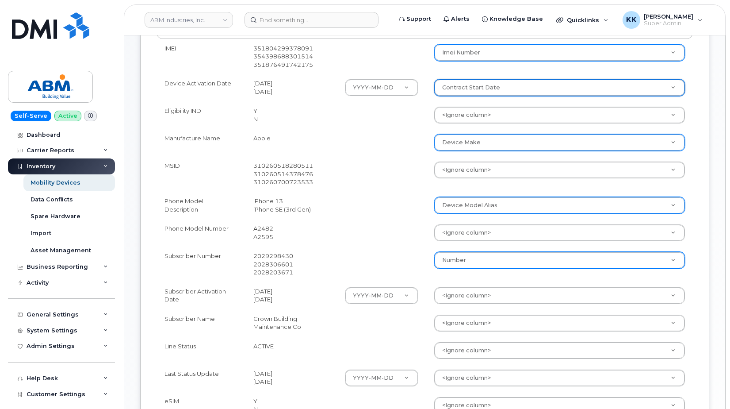
click at [459, 297] on body "ABM Industries, Inc. Support Alerts Knowledge Base Quicklinks Suspend / Cancel …" at bounding box center [365, 217] width 730 height 976
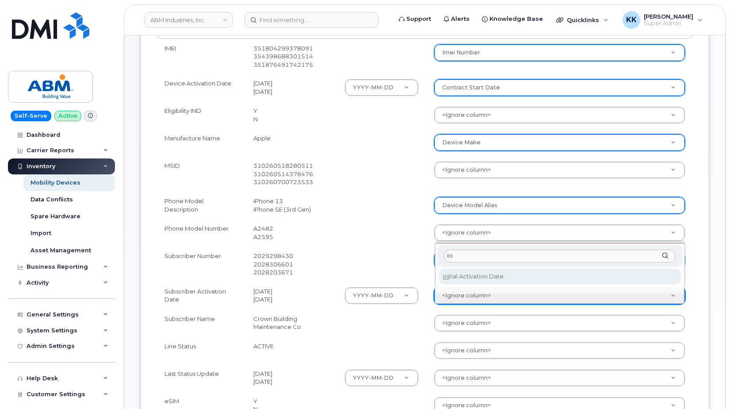
type input "ini"
select select "initial_activation_date"
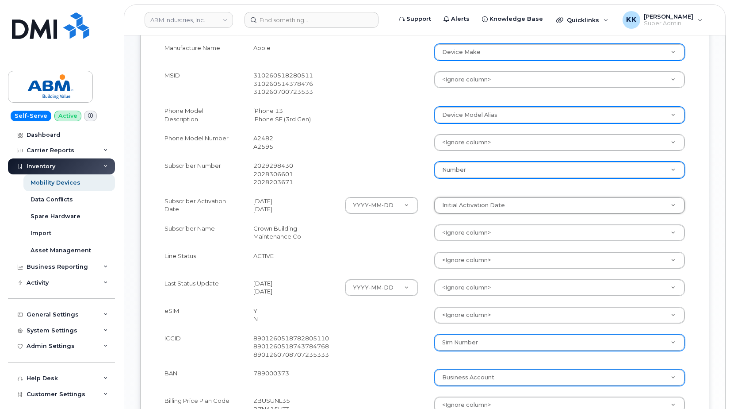
scroll to position [406, 0]
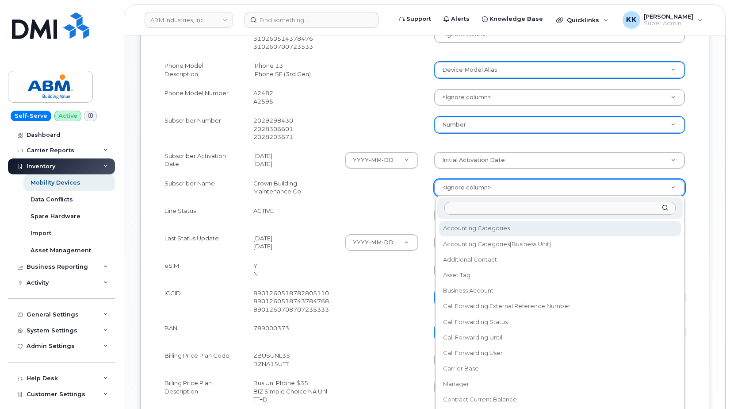
click at [450, 185] on body "ABM Industries, Inc. Support Alerts Knowledge Base Quicklinks Suspend / Cancel …" at bounding box center [365, 82] width 730 height 976
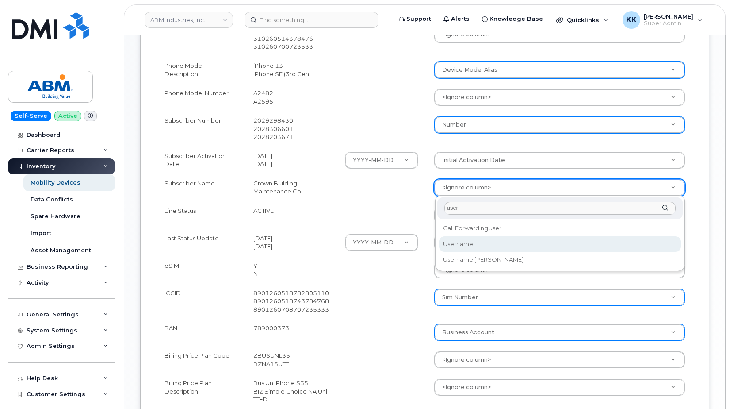
type input "user"
select select "username"
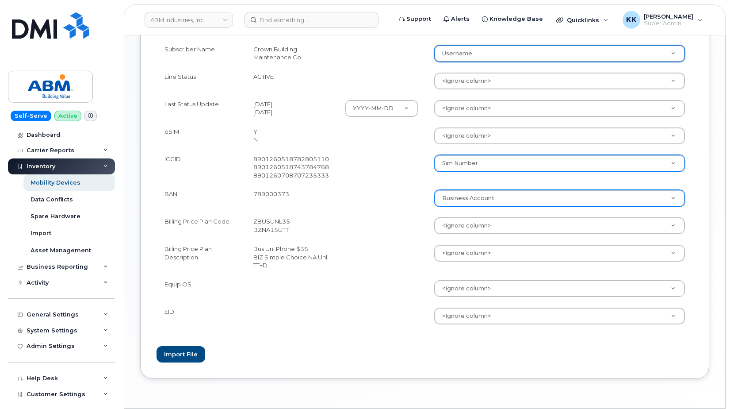
scroll to position [542, 0]
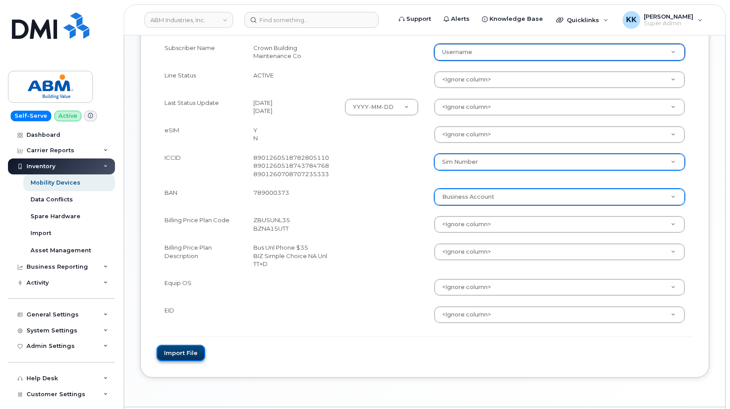
click at [198, 354] on button "Import file" at bounding box center [181, 353] width 49 height 16
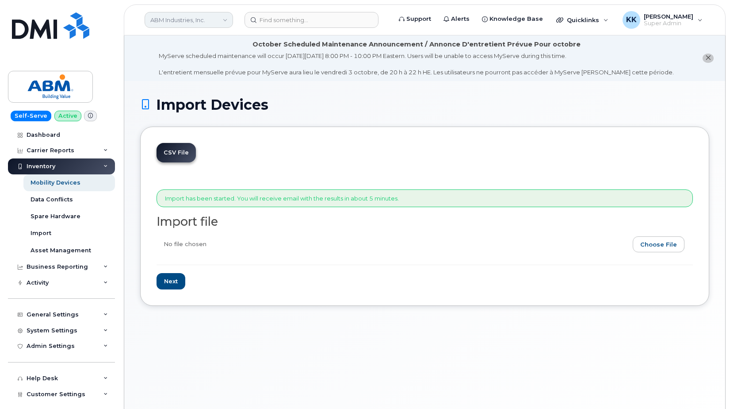
click at [202, 18] on link "ABM Industries, Inc." at bounding box center [189, 20] width 88 height 16
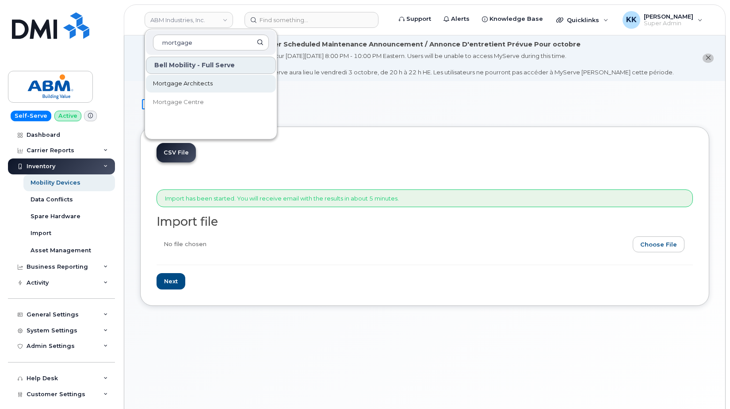
type input "mortgage"
click at [223, 85] on link "Mortgage Architects" at bounding box center [211, 84] width 130 height 18
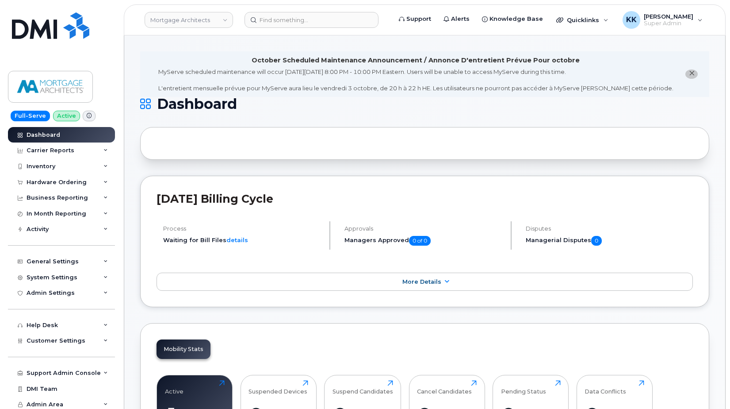
scroll to position [1110, 0]
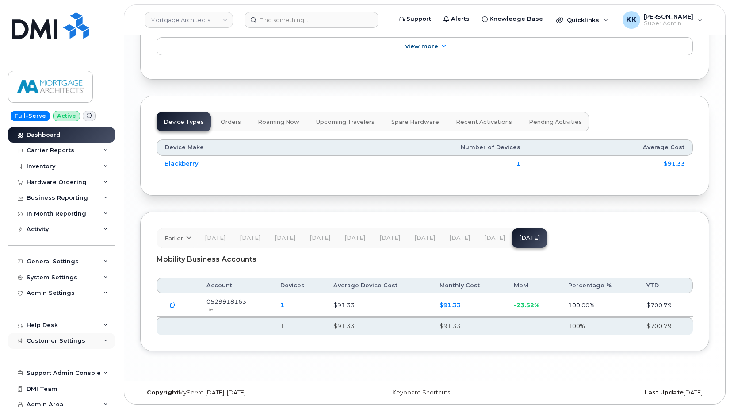
click at [45, 342] on span "Customer Settings" at bounding box center [56, 340] width 59 height 7
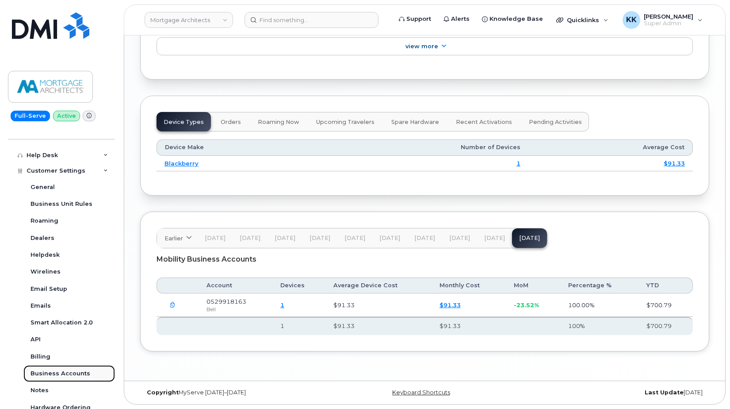
click at [58, 377] on div "Business Accounts" at bounding box center [61, 373] width 60 height 8
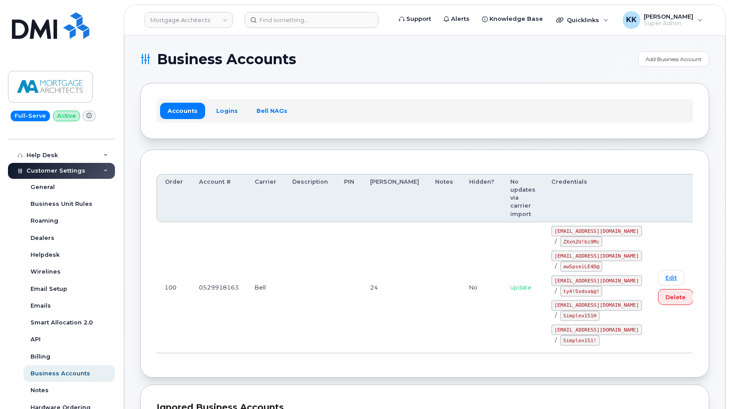
click at [227, 102] on div "Accounts Logins Bell NAGs" at bounding box center [425, 110] width 537 height 23
click at [227, 106] on link "Logins" at bounding box center [227, 111] width 37 height 16
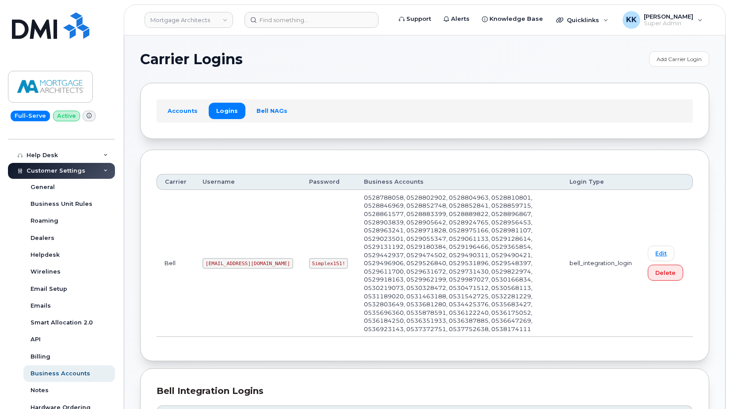
click at [227, 265] on code "[EMAIL_ADDRESS][DOMAIN_NAME]" at bounding box center [248, 263] width 91 height 11
click at [325, 262] on code "Simplex151!" at bounding box center [328, 263] width 39 height 11
click at [325, 261] on code "Simplex151!" at bounding box center [328, 263] width 39 height 11
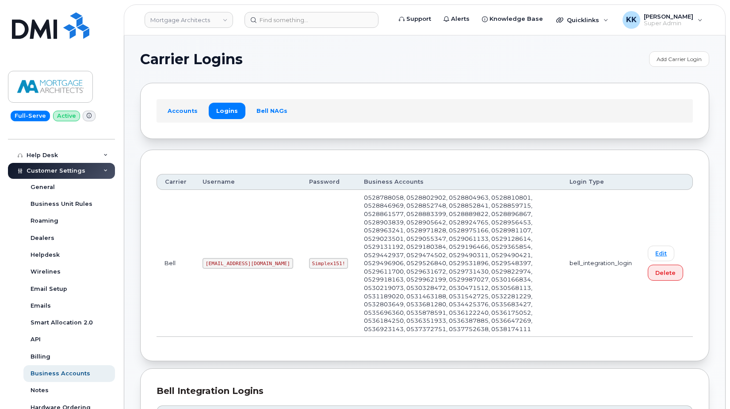
click at [325, 261] on code "Simplex151!" at bounding box center [328, 263] width 39 height 11
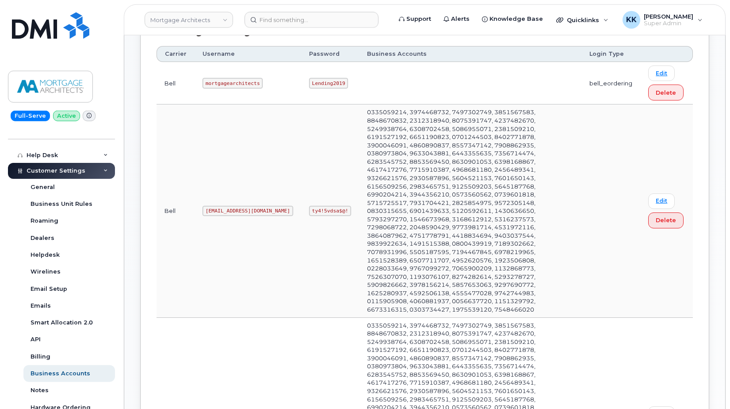
scroll to position [361, 0]
click at [230, 204] on code "[EMAIL_ADDRESS][DOMAIN_NAME]" at bounding box center [248, 209] width 91 height 11
click at [327, 204] on code "ty4!5vdsa$@!" at bounding box center [330, 209] width 42 height 11
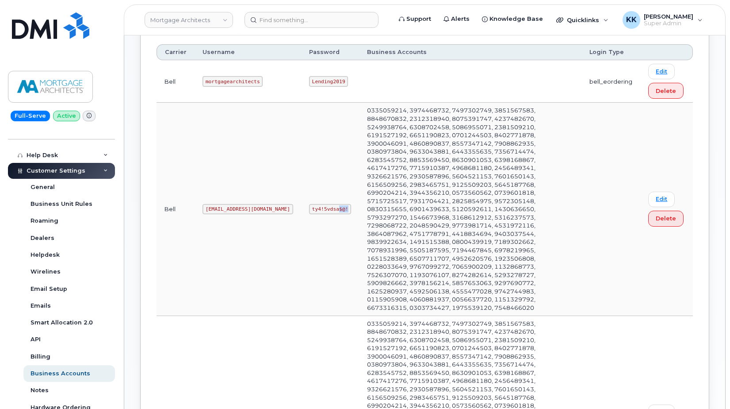
click at [327, 204] on code "ty4!5vdsa$@!" at bounding box center [330, 209] width 42 height 11
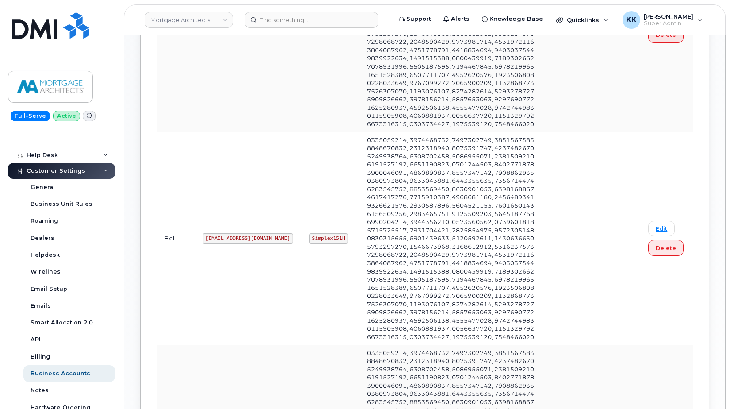
scroll to position [722, 0]
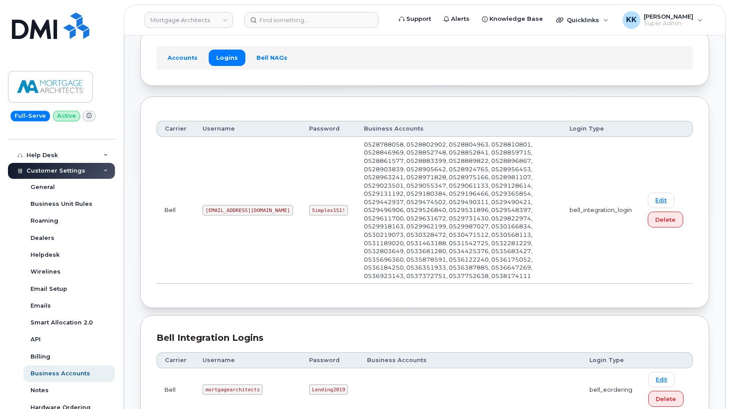
scroll to position [0, 0]
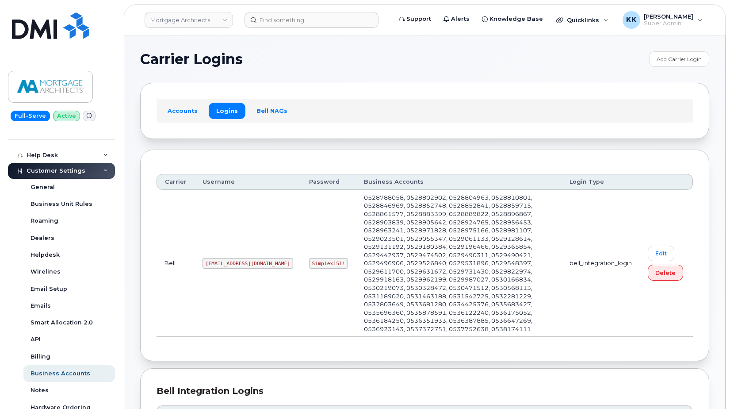
click at [181, 100] on div "Accounts Logins Bell NAGs" at bounding box center [425, 110] width 537 height 23
click at [183, 109] on link "Accounts" at bounding box center [182, 111] width 45 height 16
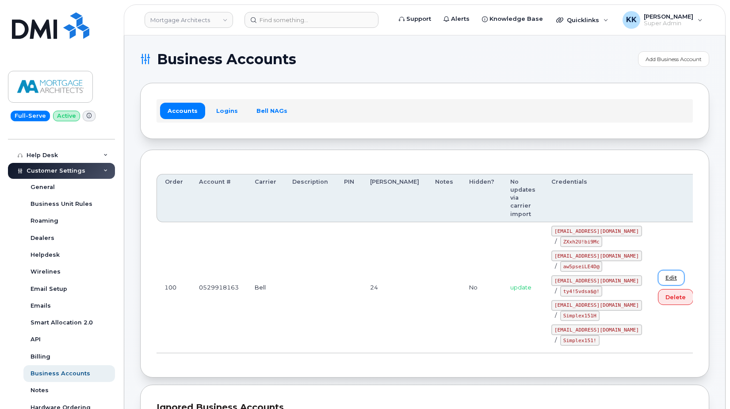
click at [658, 270] on link "Edit" at bounding box center [671, 277] width 27 height 15
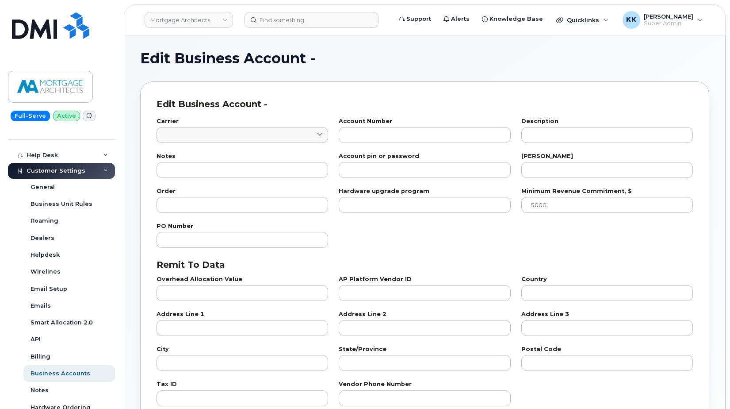
type input "1"
type input "0529918163"
type input "24"
type input "100"
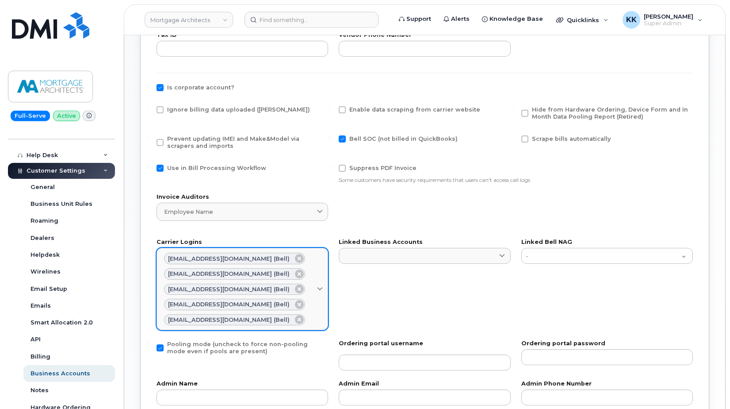
scroll to position [361, 0]
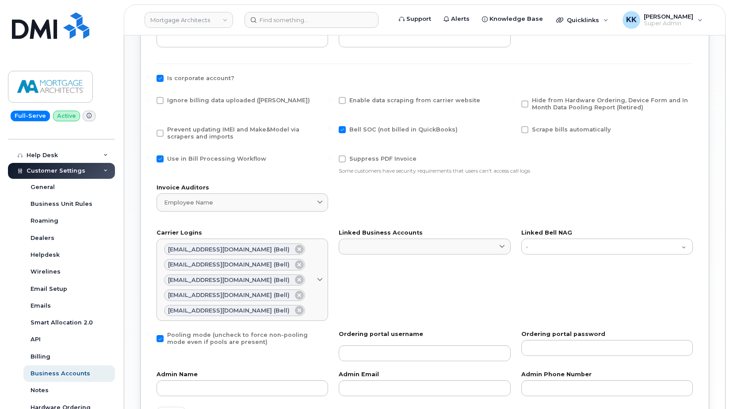
click at [159, 80] on span at bounding box center [160, 78] width 7 height 7
click at [150, 79] on input "Is corporate account?" at bounding box center [148, 77] width 4 height 4
click at [160, 80] on span at bounding box center [160, 78] width 7 height 7
click at [150, 79] on input "Is corporate account?" at bounding box center [148, 77] width 4 height 4
checkbox input "true"
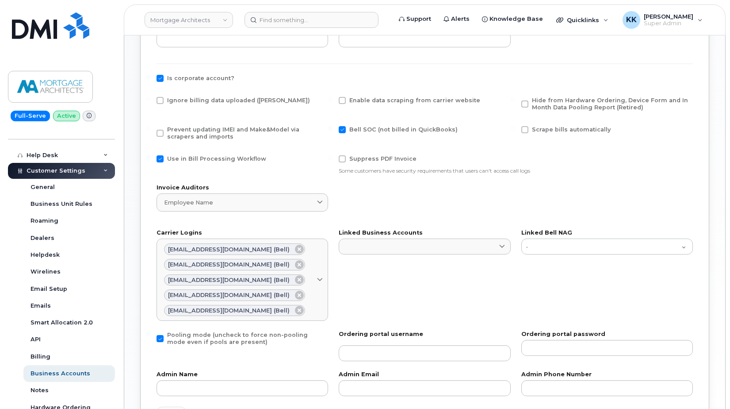
click at [161, 99] on span at bounding box center [160, 100] width 7 height 7
click at [150, 99] on input "Ignore billing data uploaded ([PERSON_NAME])" at bounding box center [148, 99] width 4 height 4
checkbox input "true"
click at [162, 157] on span at bounding box center [160, 158] width 7 height 7
click at [150, 157] on input "Use in Bill Processing Workflow" at bounding box center [148, 157] width 4 height 4
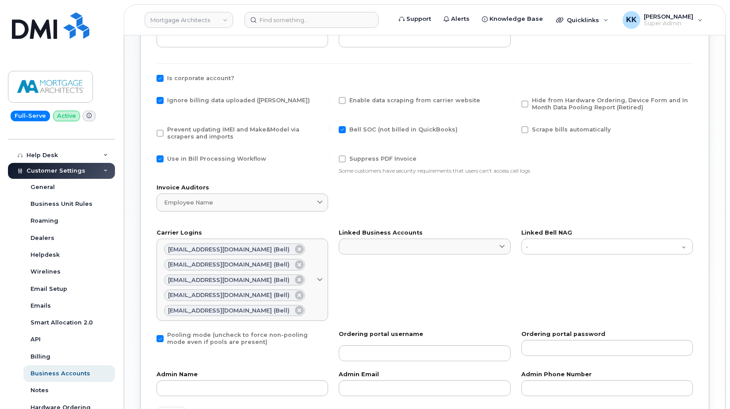
checkbox input "false"
click at [161, 131] on span at bounding box center [160, 133] width 7 height 7
click at [150, 131] on input "Prevent updating IMEI and Make&Model via scrapers and imports" at bounding box center [148, 128] width 4 height 4
checkbox input "true"
click at [557, 104] on span "Hide from Hardware Ordering, Device Form and In Month Data Pooling Report (Reti…" at bounding box center [610, 104] width 156 height 14
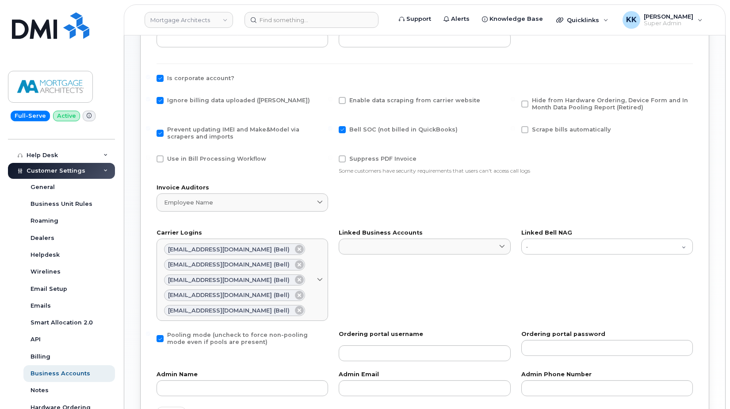
click at [515, 101] on input "Hide from Hardware Ordering, Device Form and In Month Data Pooling Report (Reti…" at bounding box center [513, 99] width 4 height 4
checkbox input "true"
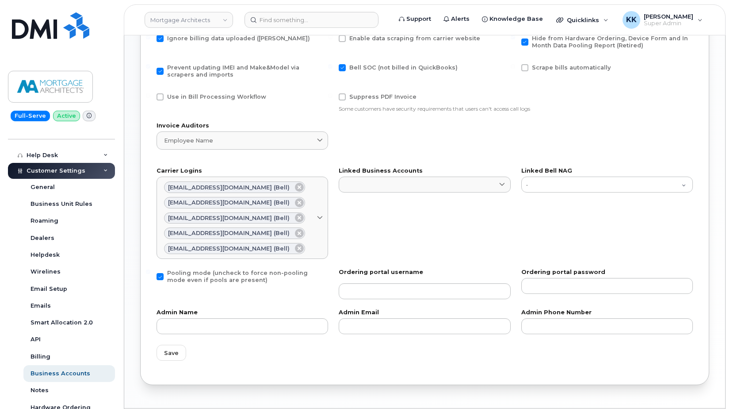
scroll to position [451, 0]
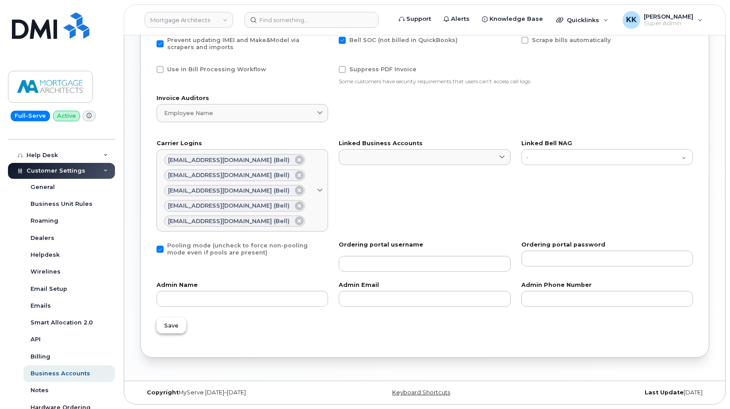
click at [162, 327] on button "Save" at bounding box center [172, 325] width 30 height 16
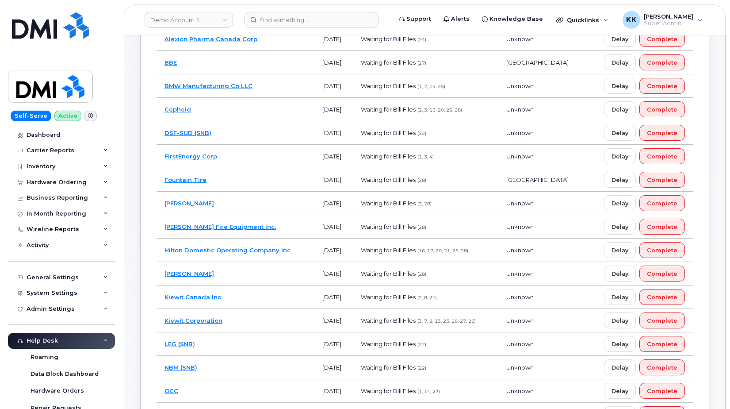
scroll to position [226, 0]
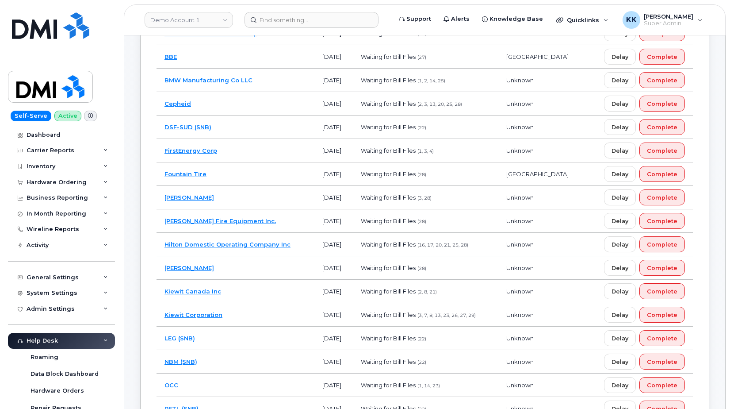
click at [252, 130] on td "DSF-SUD (SNB)" at bounding box center [236, 126] width 158 height 23
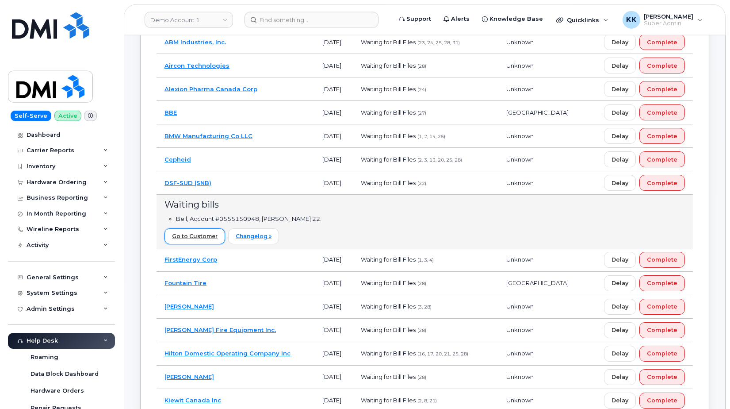
scroll to position [181, 0]
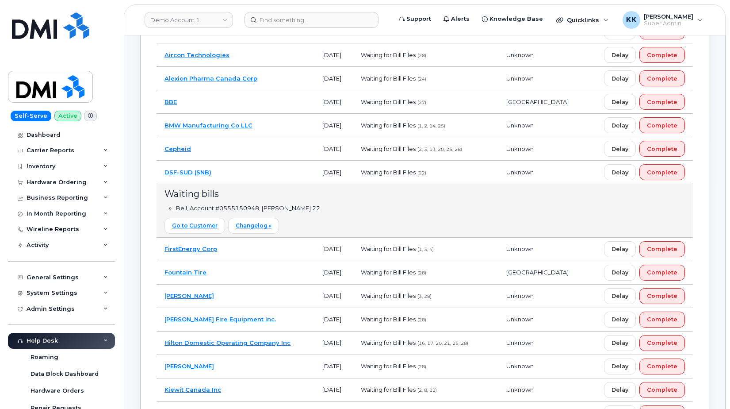
click at [253, 173] on td "DSF-SUD (SNB)" at bounding box center [236, 172] width 158 height 23
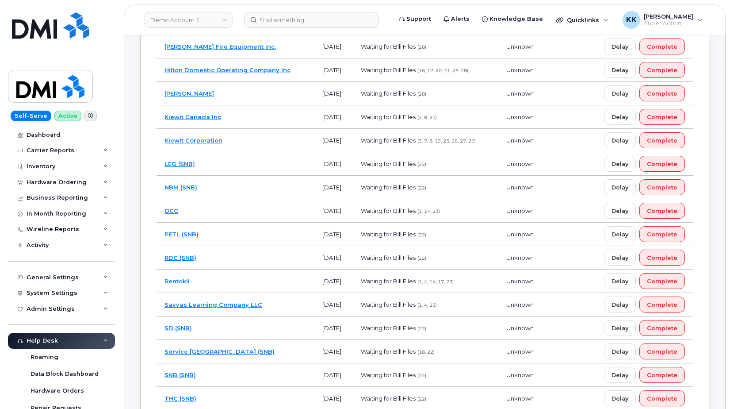
scroll to position [406, 0]
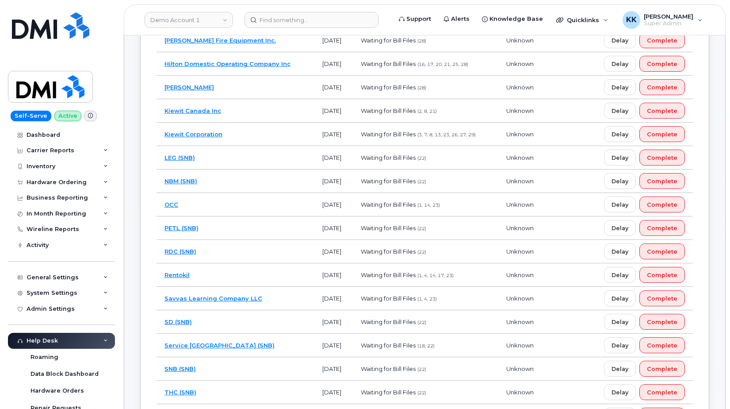
click at [234, 159] on td "LEG (SNB)" at bounding box center [236, 157] width 158 height 23
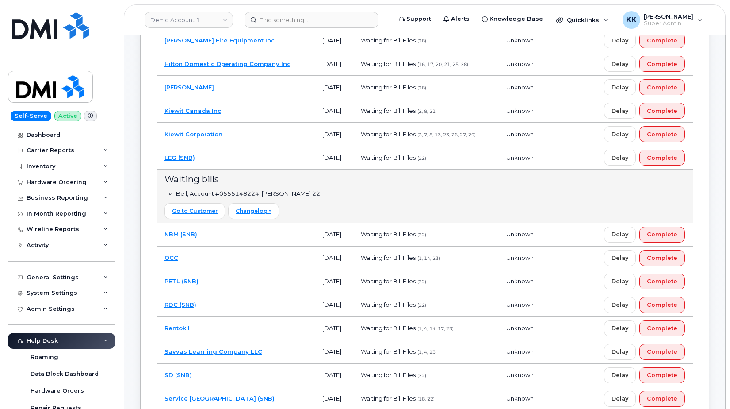
click at [284, 399] on td "Service New Brunswick (SNB)" at bounding box center [236, 398] width 158 height 23
click at [246, 376] on td "SD (SNB)" at bounding box center [236, 375] width 158 height 23
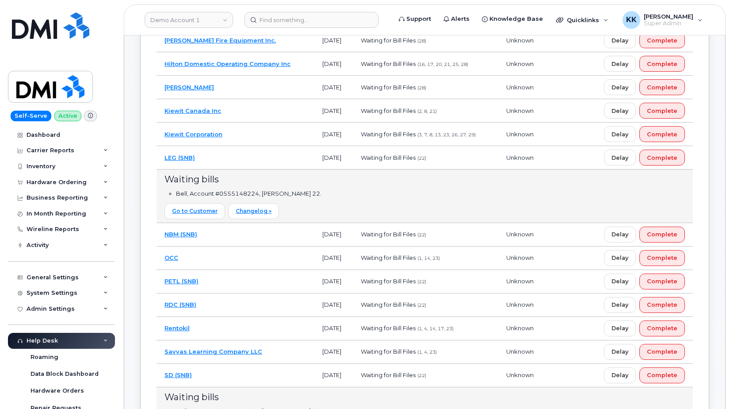
click at [212, 307] on td "RDC (SNB)" at bounding box center [236, 304] width 158 height 23
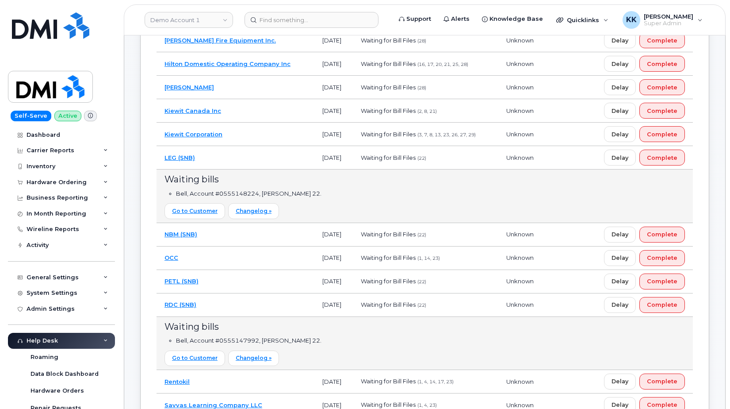
click at [215, 288] on td "PETL (SNB)" at bounding box center [236, 281] width 158 height 23
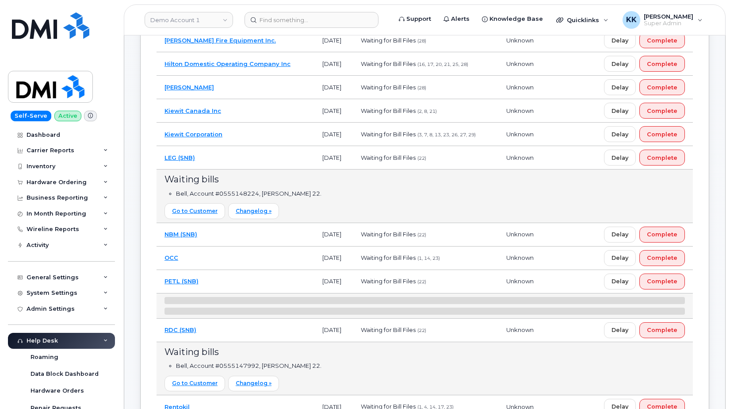
click at [222, 237] on td "NBM (SNB)" at bounding box center [236, 234] width 158 height 23
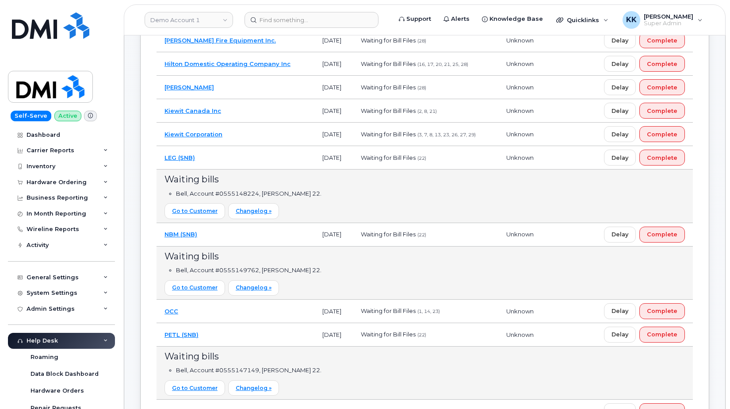
click at [558, 163] on td "Unknown" at bounding box center [542, 157] width 87 height 23
click at [276, 160] on td "LEG (SNB)" at bounding box center [236, 157] width 158 height 23
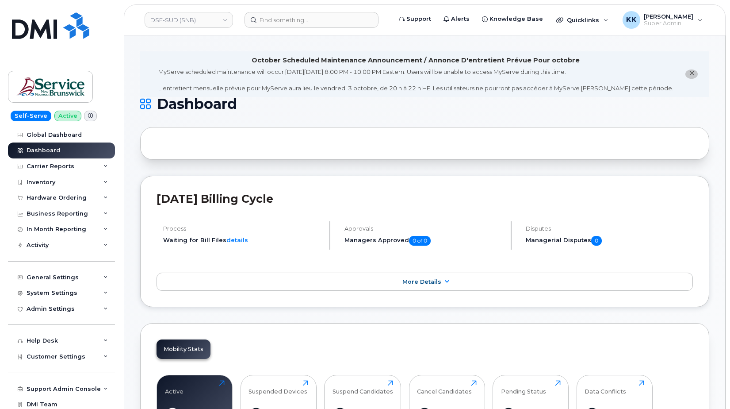
scroll to position [1102, 0]
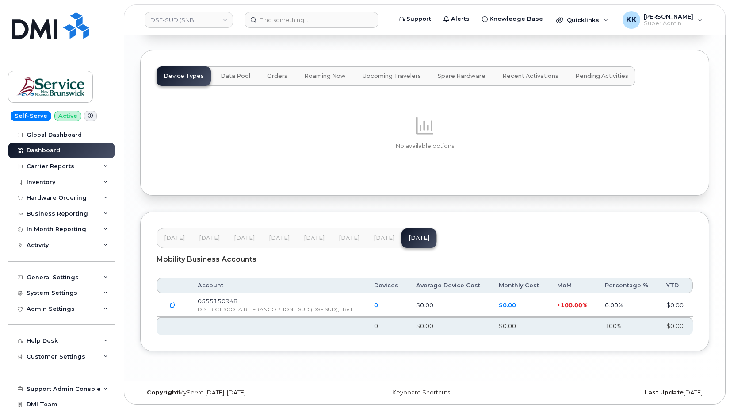
click at [380, 242] on button "[DATE]" at bounding box center [384, 237] width 35 height 19
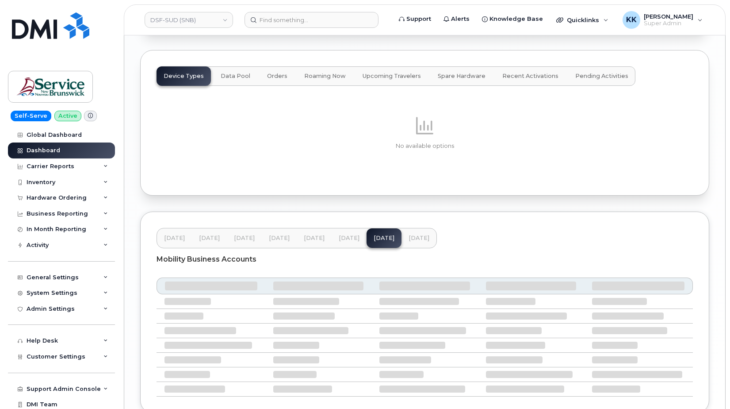
click at [416, 240] on span "[DATE]" at bounding box center [419, 237] width 21 height 7
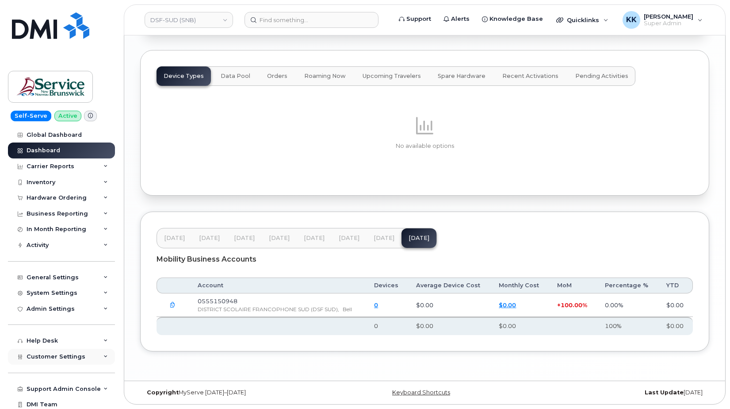
click at [58, 359] on span "Customer Settings" at bounding box center [56, 356] width 59 height 7
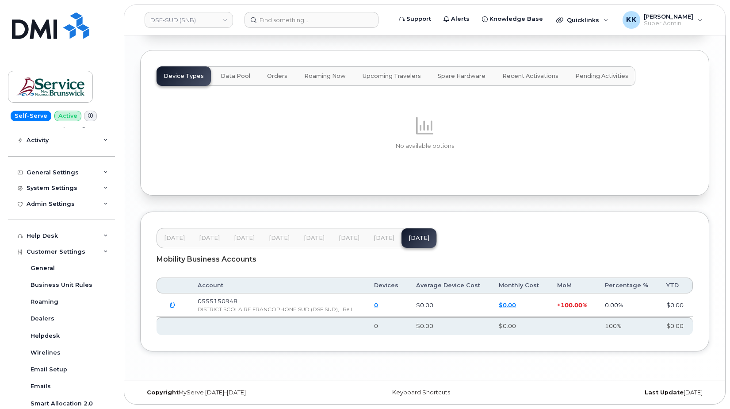
scroll to position [212, 0]
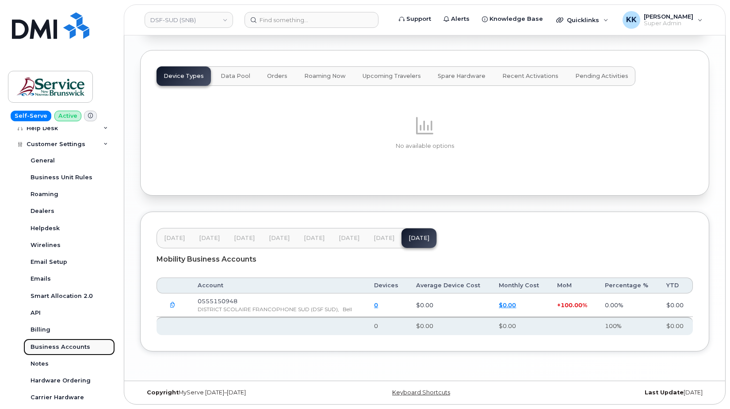
click at [65, 345] on div "Business Accounts" at bounding box center [61, 347] width 60 height 8
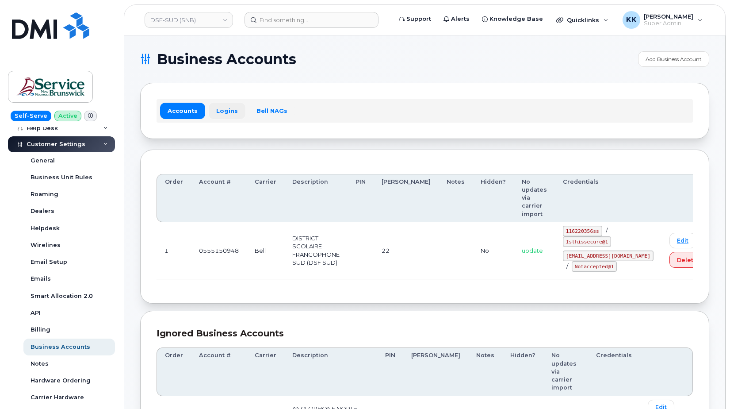
click at [222, 109] on link "Logins" at bounding box center [227, 111] width 37 height 16
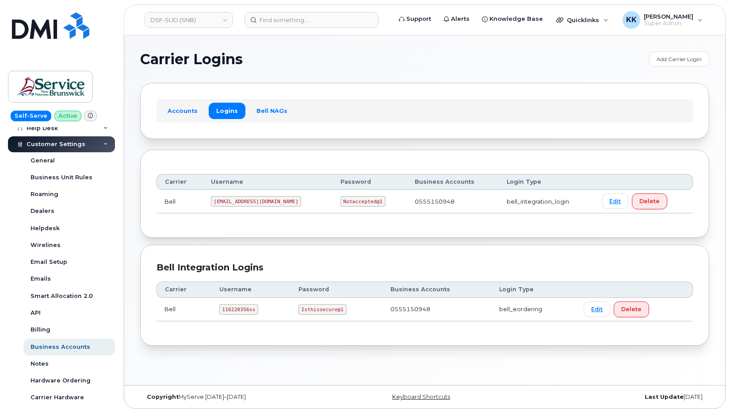
click at [242, 202] on code "[EMAIL_ADDRESS][DOMAIN_NAME]" at bounding box center [256, 201] width 91 height 11
click at [341, 200] on code "Notaccepted@1" at bounding box center [363, 201] width 45 height 11
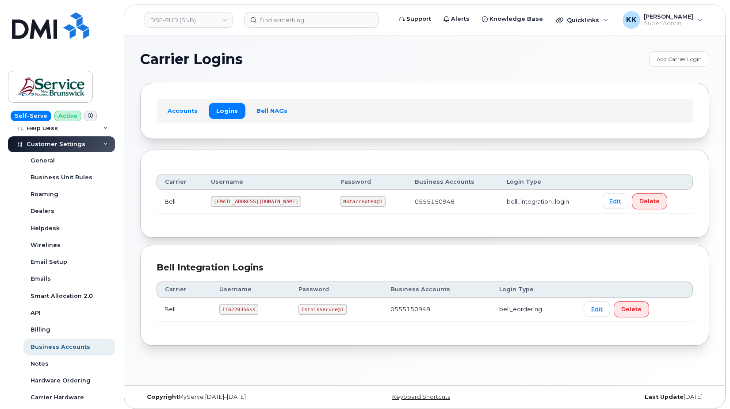
click at [341, 200] on code "Notaccepted@1" at bounding box center [363, 201] width 45 height 11
click at [174, 107] on link "Accounts" at bounding box center [182, 111] width 45 height 16
